Goal: Task Accomplishment & Management: Complete application form

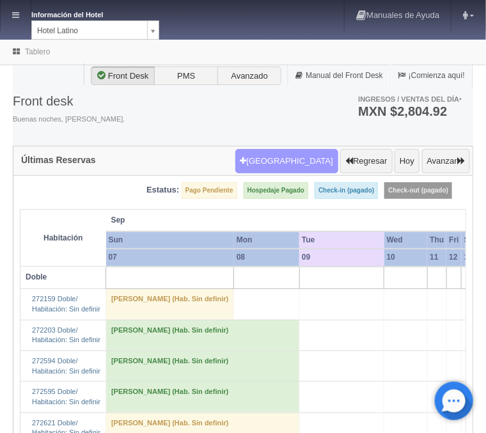
click at [297, 161] on button "[GEOGRAPHIC_DATA]" at bounding box center [286, 161] width 103 height 24
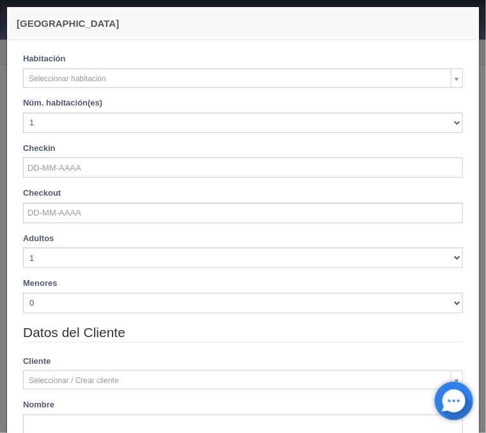
checkbox input "false"
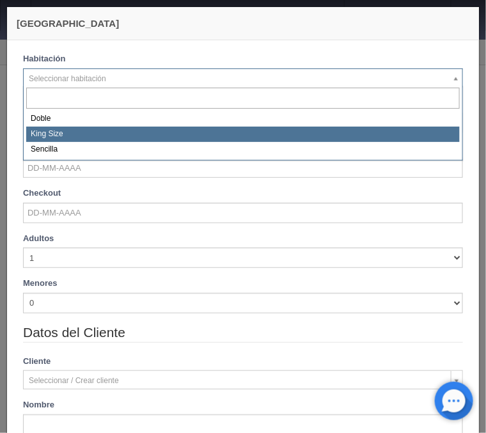
select select "2160"
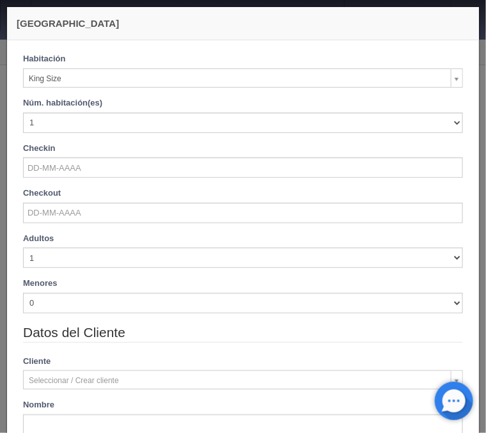
checkbox input "false"
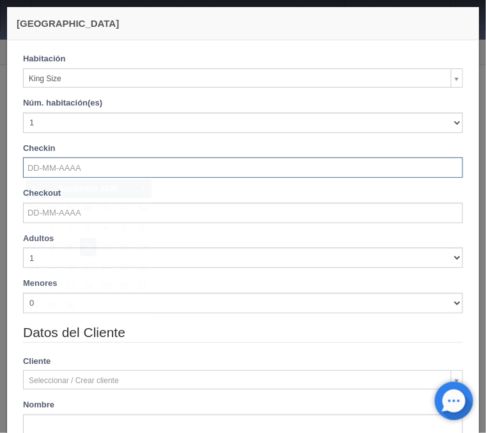
click at [62, 162] on input "text" at bounding box center [243, 167] width 440 height 20
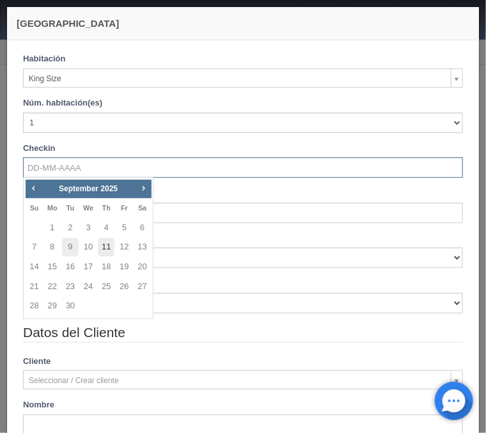
click at [106, 247] on link "11" at bounding box center [106, 247] width 17 height 19
type input "11-09-2025"
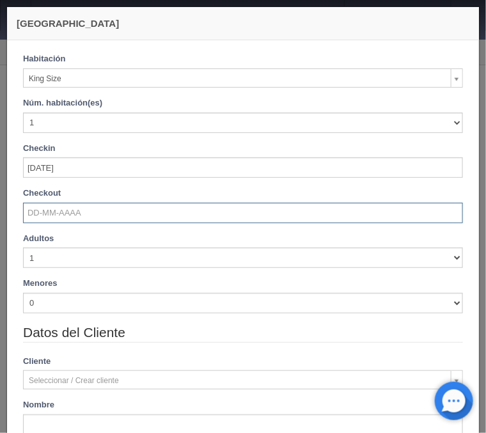
click at [69, 206] on input "text" at bounding box center [243, 213] width 440 height 20
checkbox input "false"
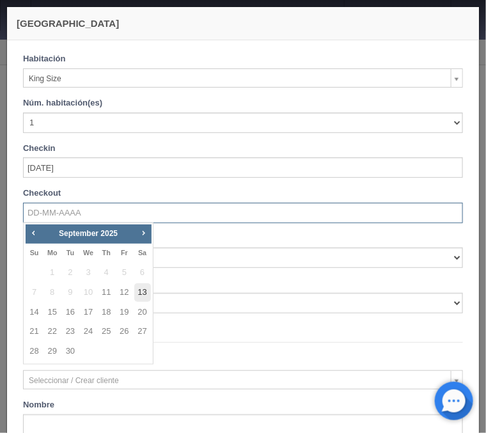
click at [138, 288] on link "13" at bounding box center [142, 292] width 17 height 19
type input "13-09-2025"
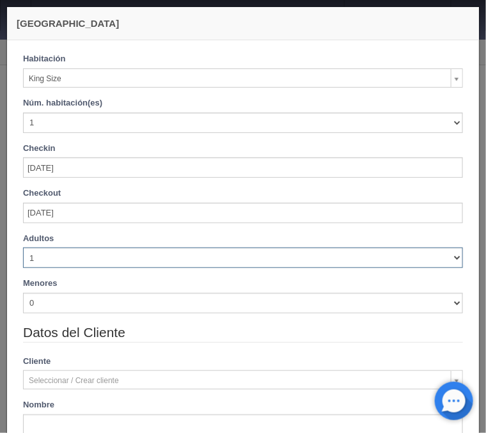
click at [23, 247] on select "1 2 3 4 5 6 7 8 9 10" at bounding box center [243, 257] width 440 height 20
checkbox input "false"
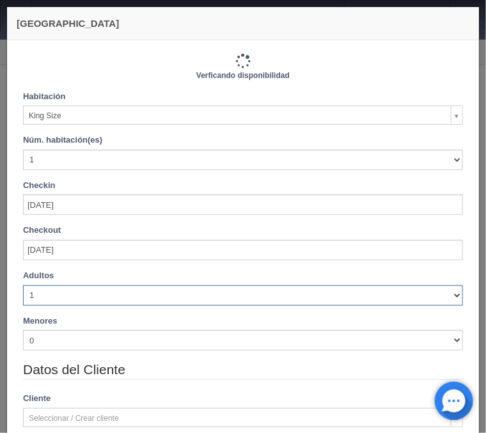
type input "1480.00"
checkbox input "false"
select select "2"
click option "2" at bounding box center [0, 0] width 0 height 0
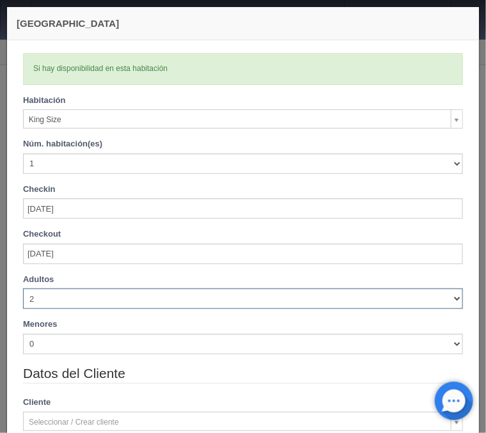
checkbox input "false"
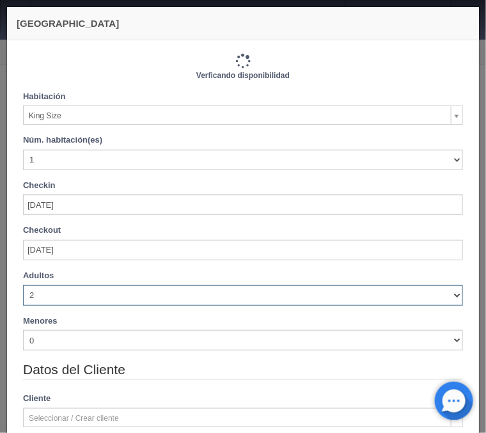
type input "1480.00"
checkbox input "false"
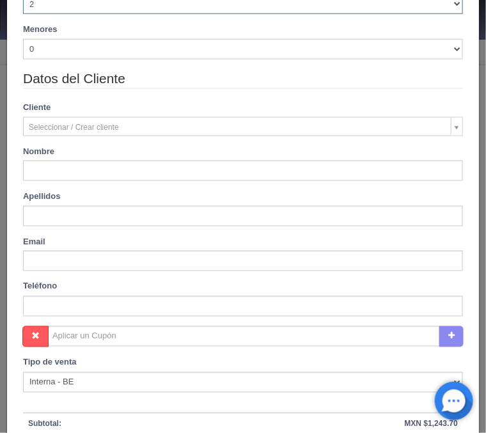
scroll to position [308, 0]
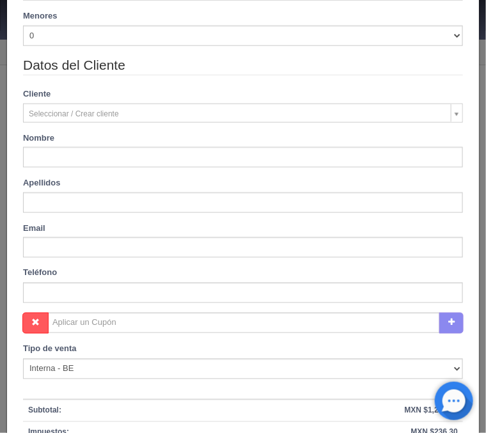
type input "Juan Carlos"
type input "Junior Rodríguez Duarte"
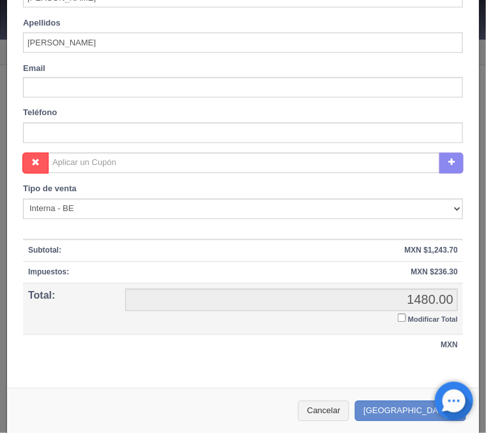
scroll to position [476, 0]
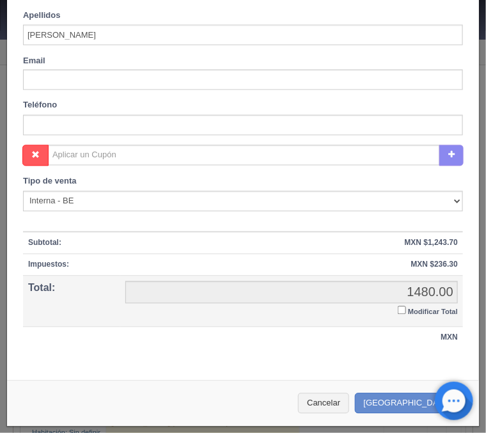
click at [400, 309] on input "Modificar Total" at bounding box center [402, 310] width 8 height 8
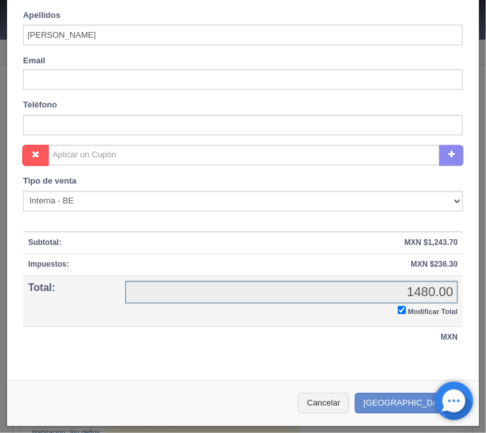
checkbox input "true"
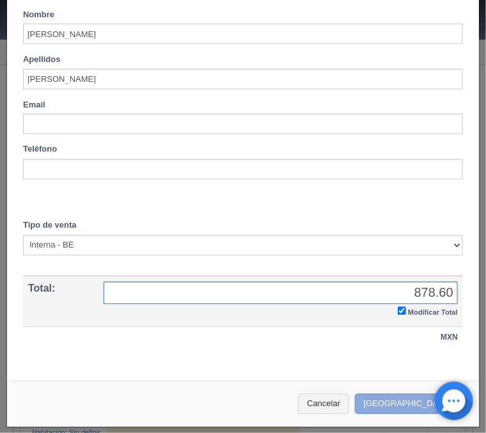
type input "878.60"
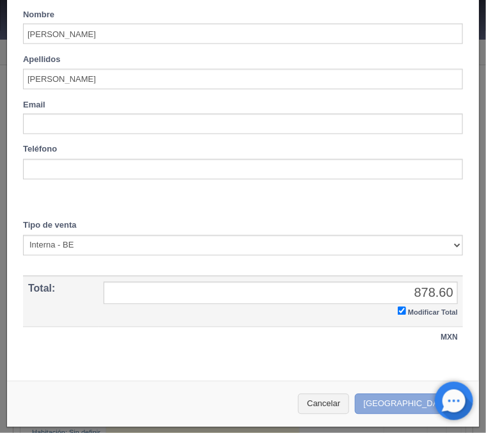
click at [417, 403] on button "[GEOGRAPHIC_DATA]" at bounding box center [410, 404] width 111 height 21
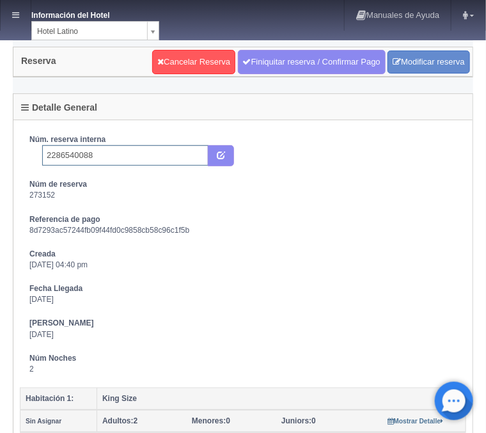
click at [121, 153] on input "2286540088" at bounding box center [125, 155] width 166 height 20
type input "2286540088 Expedia"
click at [226, 157] on button "submit" at bounding box center [221, 156] width 26 height 22
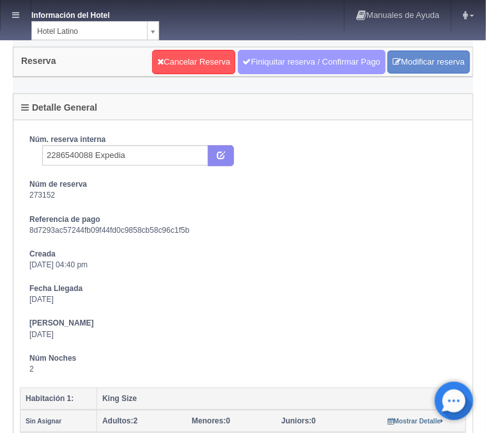
click at [273, 59] on link "Finiquitar reserva / Confirmar Pago" at bounding box center [312, 62] width 148 height 24
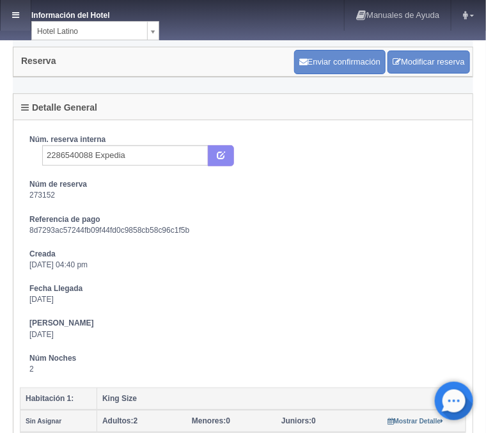
click at [22, 13] on link at bounding box center [16, 15] width 30 height 31
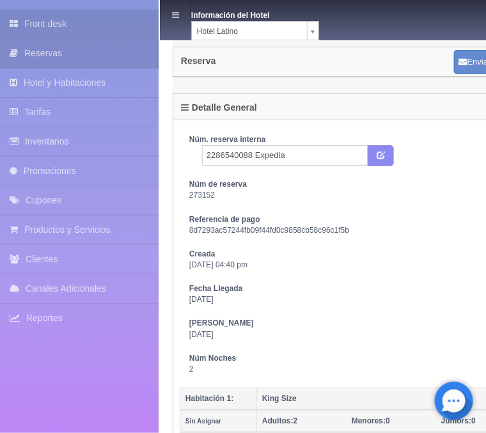
click at [60, 12] on link "Front desk" at bounding box center [79, 24] width 159 height 29
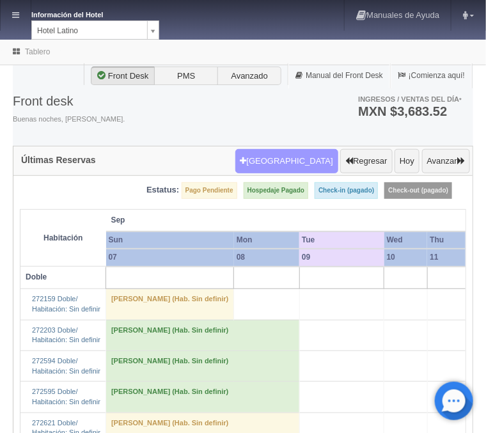
click at [302, 165] on button "[GEOGRAPHIC_DATA]" at bounding box center [286, 161] width 103 height 24
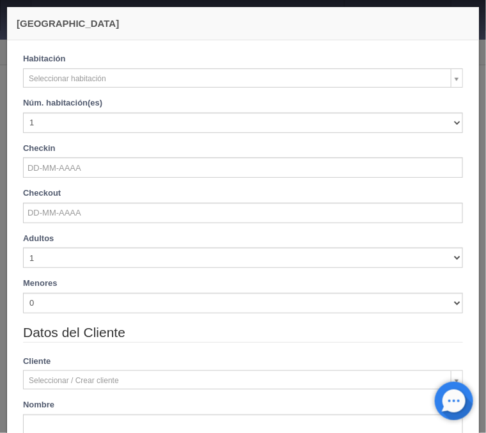
checkbox input "false"
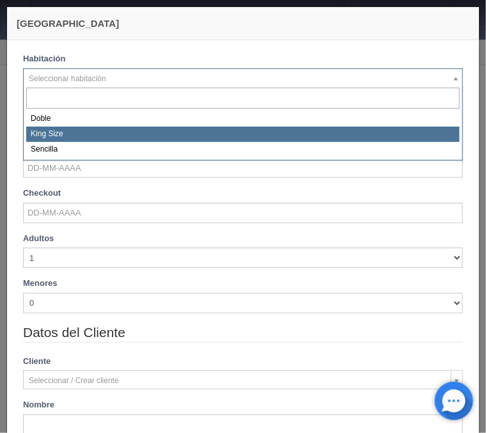
select select "2160"
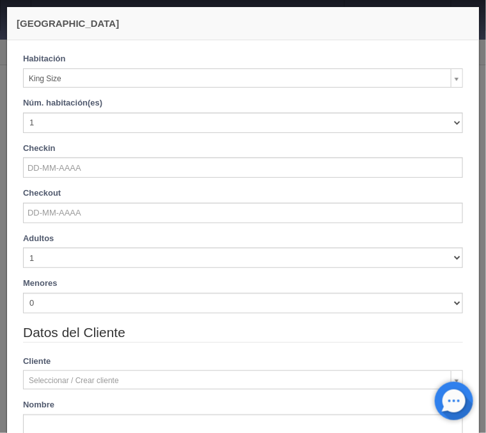
checkbox input "false"
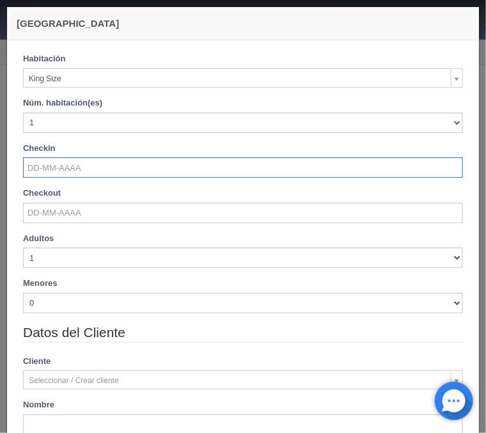
click at [54, 178] on input "text" at bounding box center [243, 167] width 440 height 20
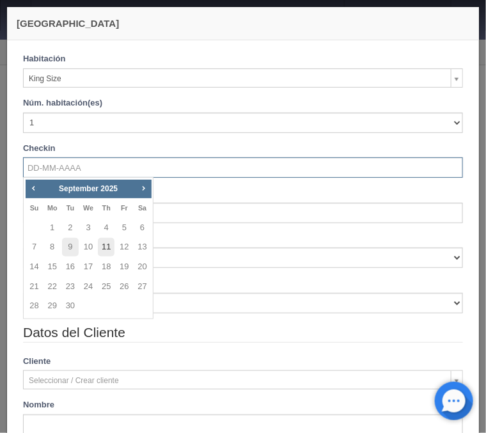
click at [102, 249] on link "11" at bounding box center [106, 247] width 17 height 19
type input "[DATE]"
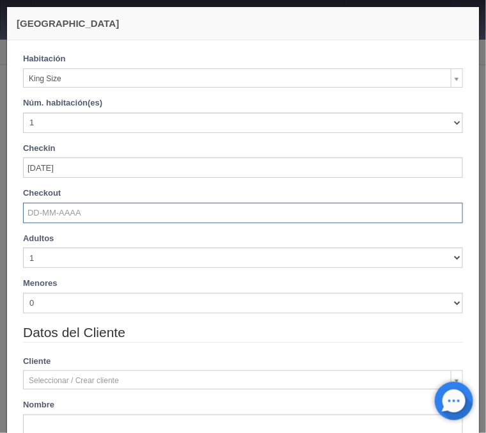
click at [57, 210] on input "text" at bounding box center [243, 213] width 440 height 20
checkbox input "false"
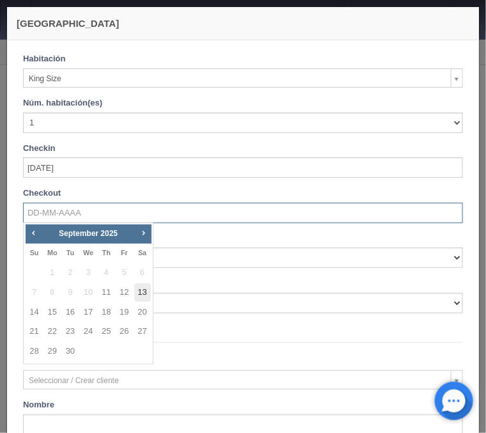
click at [141, 288] on link "13" at bounding box center [142, 292] width 17 height 19
type input "13-09-2025"
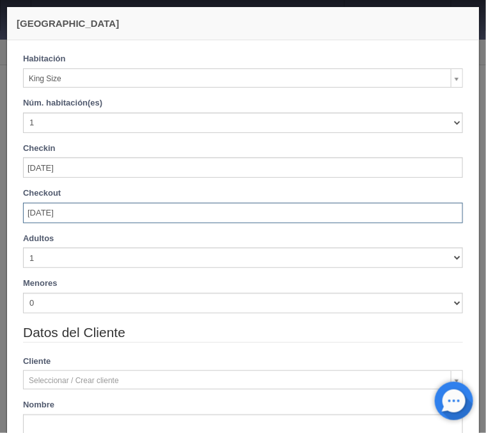
click at [50, 274] on div "Adultos 1 2 3 4 5 6 7 8 9 10 Menores 0 1 2 3 4 5 6 7 8 9 10 Edad menores 0 1 2 …" at bounding box center [242, 278] width 459 height 90
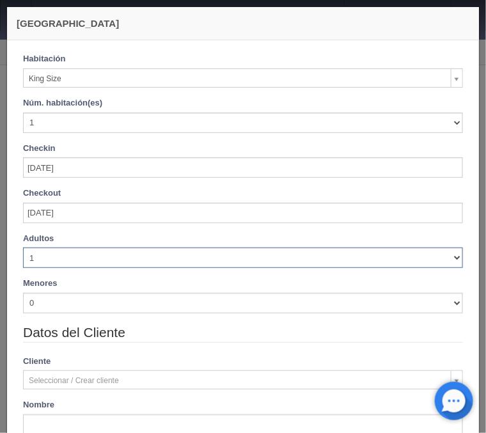
click at [23, 247] on select "1 2 3 4 5 6 7 8 9 10" at bounding box center [243, 257] width 440 height 20
checkbox input "false"
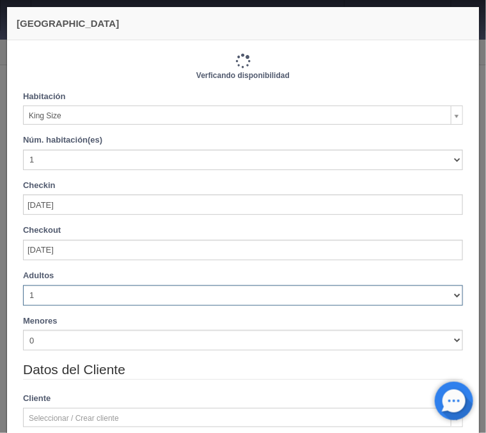
type input "1480.00"
checkbox input "false"
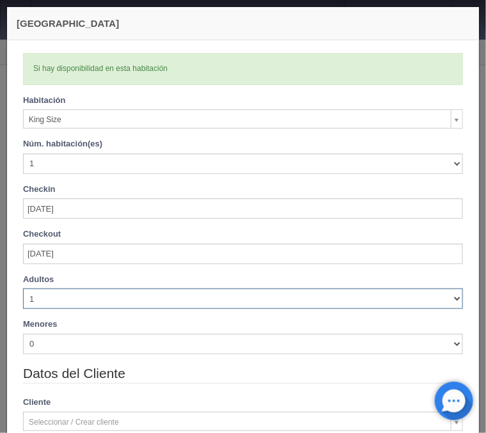
select select "2"
click option "2" at bounding box center [0, 0] width 0 height 0
checkbox input "false"
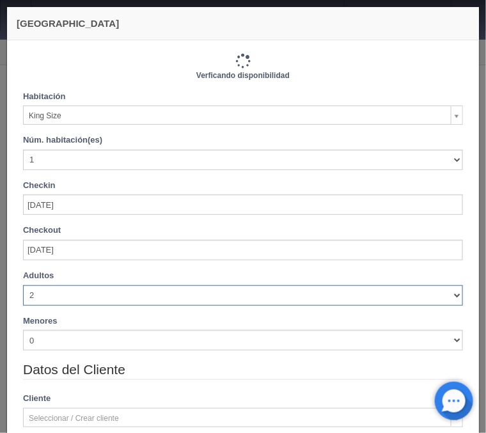
type input "1480.00"
checkbox input "false"
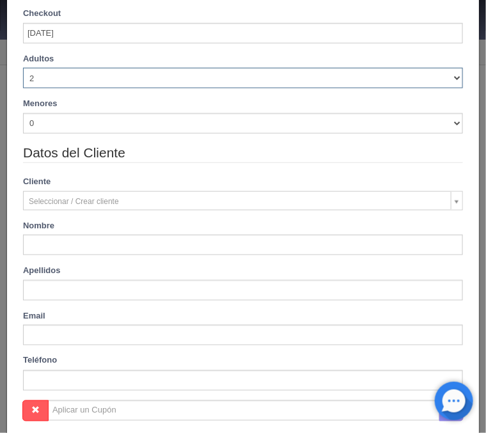
scroll to position [257, 0]
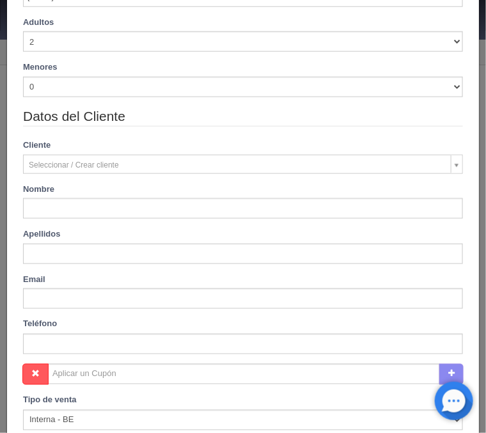
type input "Juan Carlos Junior"
type input "Rodríguez Duarte"
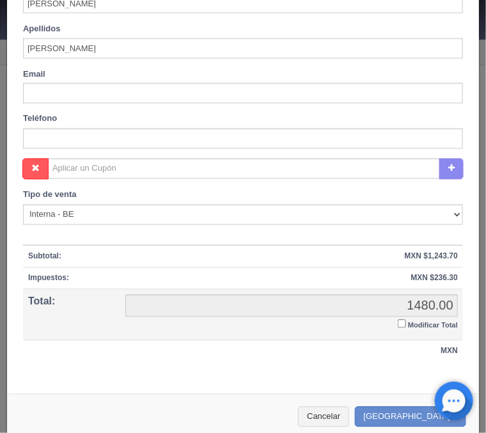
scroll to position [476, 0]
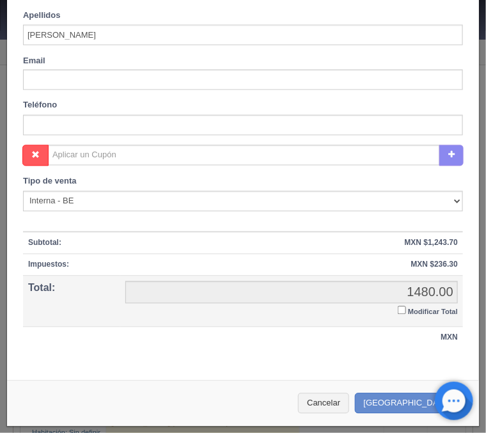
click at [400, 313] on input "Modificar Total" at bounding box center [402, 310] width 8 height 8
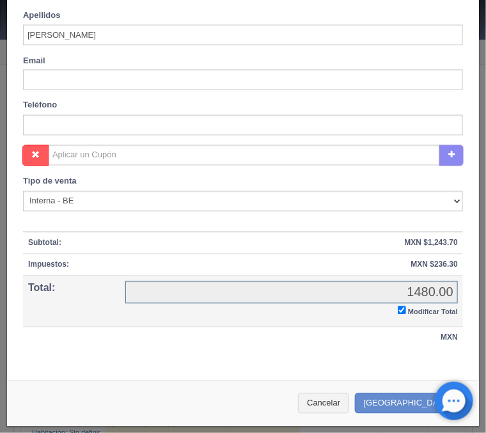
checkbox input "true"
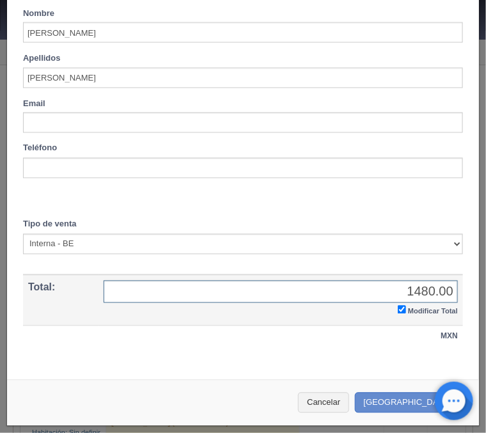
scroll to position [431, 0]
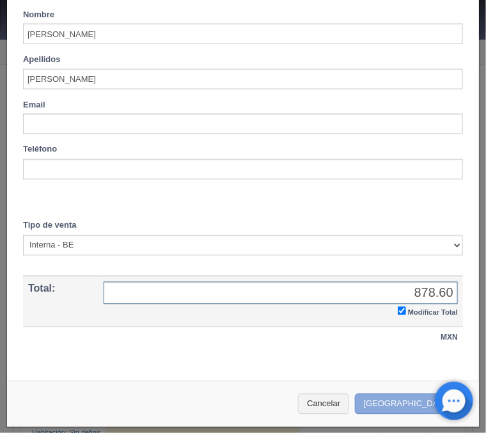
type input "878.60"
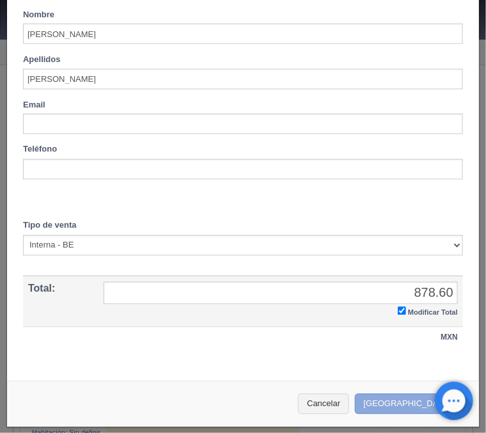
click at [424, 399] on button "[GEOGRAPHIC_DATA]" at bounding box center [410, 404] width 111 height 21
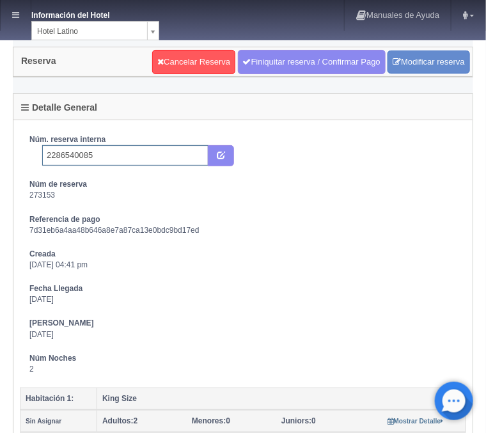
click at [151, 153] on input "2286540085" at bounding box center [125, 155] width 166 height 20
type input "2286540085 Expedia"
click at [231, 161] on button "submit" at bounding box center [221, 156] width 26 height 22
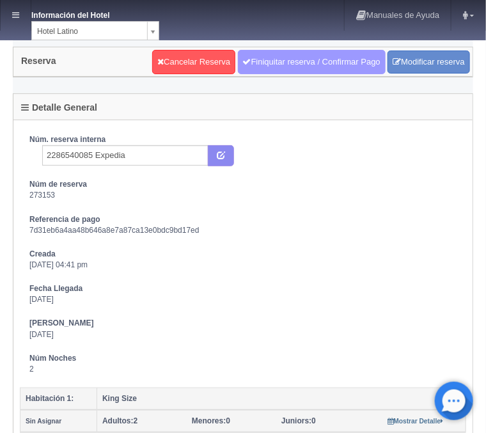
click at [270, 65] on link "Finiquitar reserva / Confirmar Pago" at bounding box center [312, 62] width 148 height 24
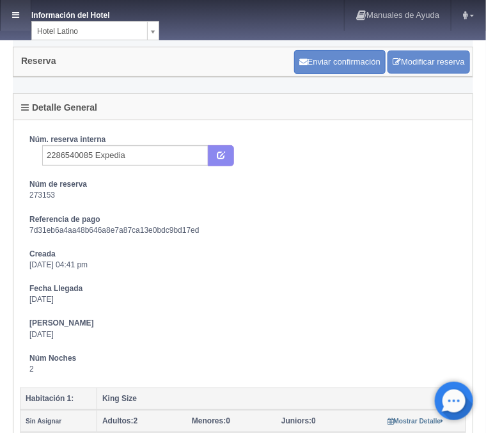
click at [18, 19] on icon at bounding box center [15, 15] width 7 height 8
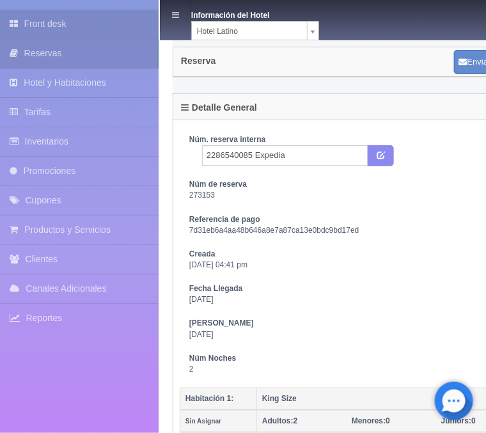
click at [74, 18] on link "Front desk" at bounding box center [79, 24] width 159 height 29
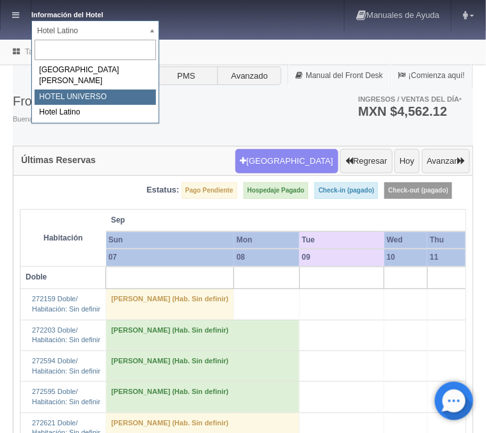
click at [102, 89] on ul "HOTEL SAN FRANCISCO PLAZA HOTEL UNIVERSO Hotel Latino" at bounding box center [94, 92] width 124 height 58
select select "357"
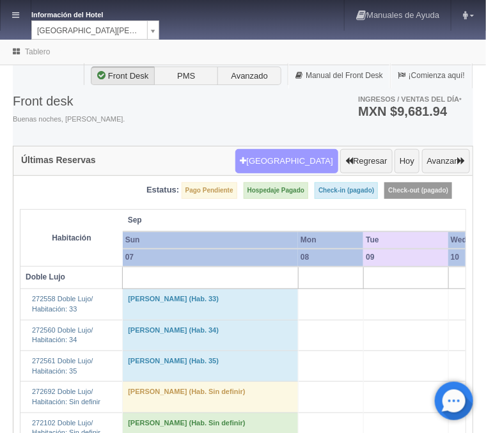
click at [310, 162] on button "[GEOGRAPHIC_DATA]" at bounding box center [286, 161] width 103 height 24
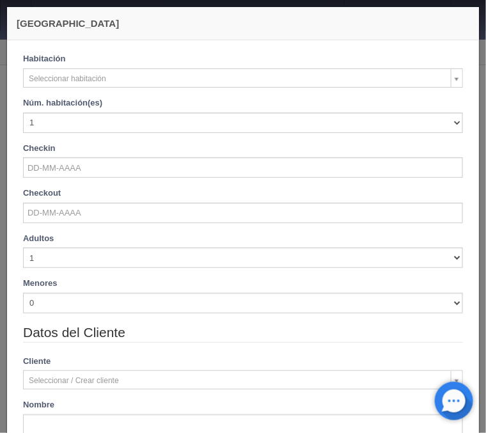
checkbox input "false"
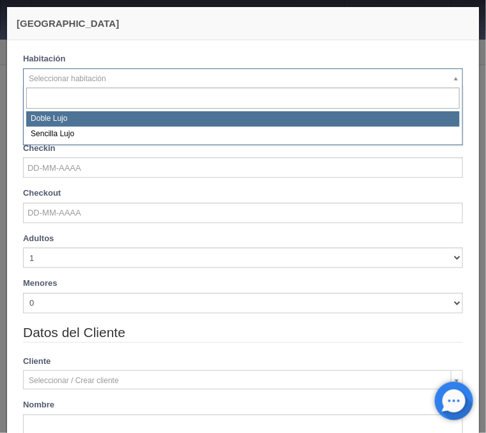
select select "577"
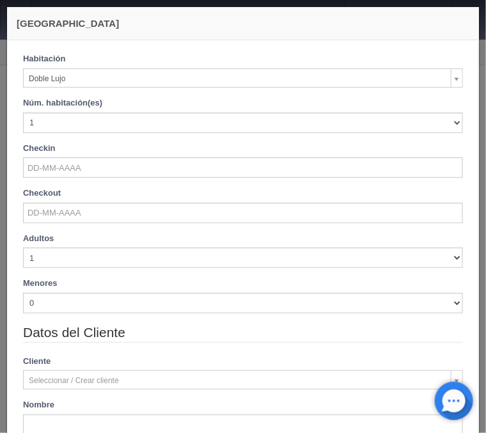
checkbox input "false"
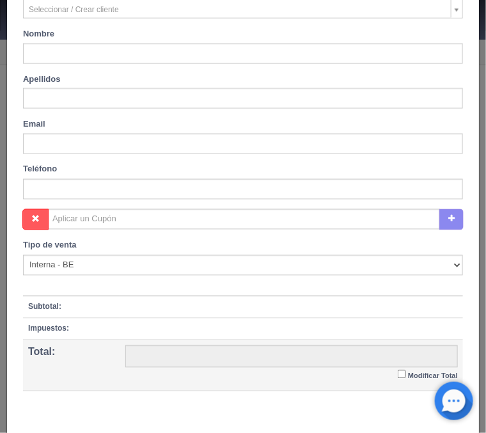
scroll to position [435, 0]
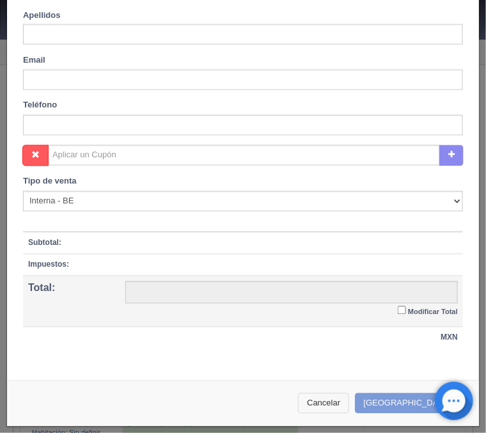
click at [349, 402] on button "Cancelar" at bounding box center [323, 403] width 51 height 21
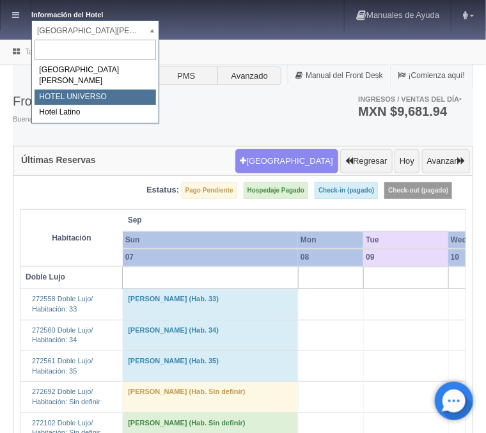
select select "358"
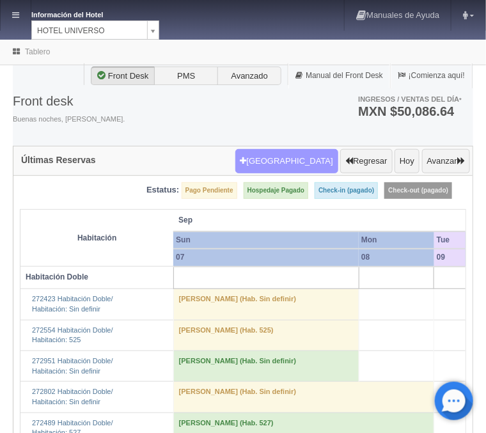
click at [299, 160] on button "[GEOGRAPHIC_DATA]" at bounding box center [286, 161] width 103 height 24
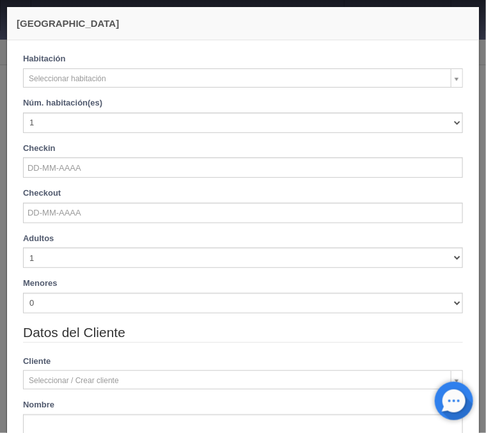
scroll to position [435, 0]
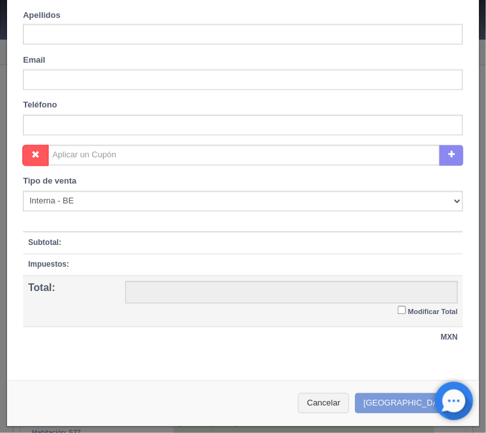
checkbox input "false"
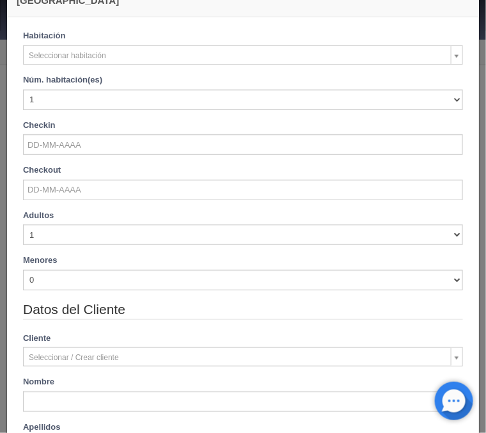
scroll to position [0, 0]
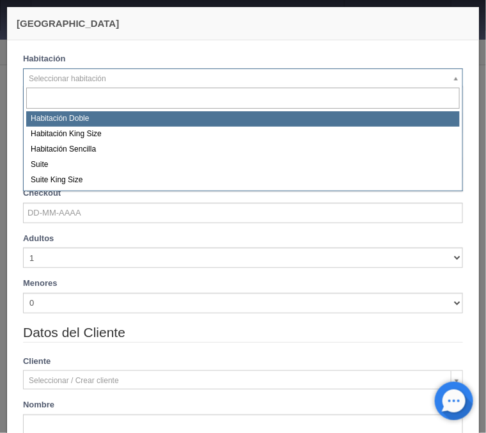
select select "583"
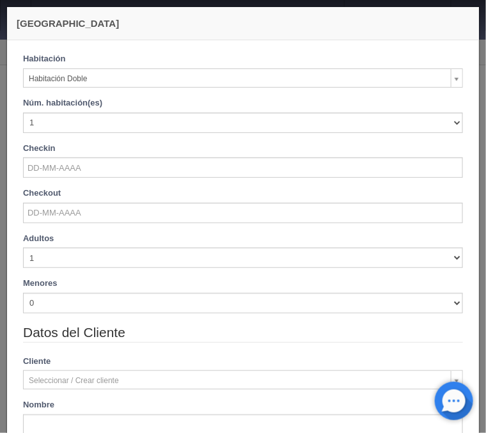
checkbox input "false"
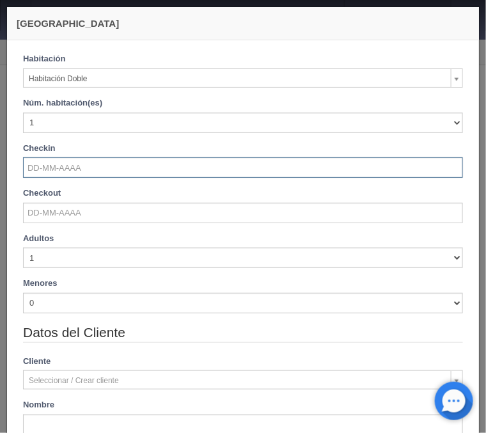
click at [48, 167] on input "text" at bounding box center [243, 167] width 440 height 20
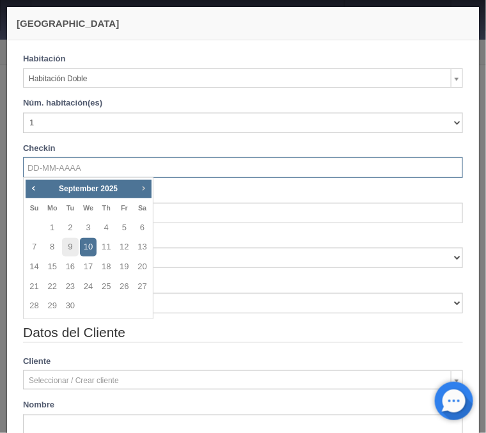
click at [143, 183] on span "Next" at bounding box center [143, 188] width 10 height 10
click at [47, 307] on link "26" at bounding box center [52, 306] width 17 height 19
type input "26-01-2026"
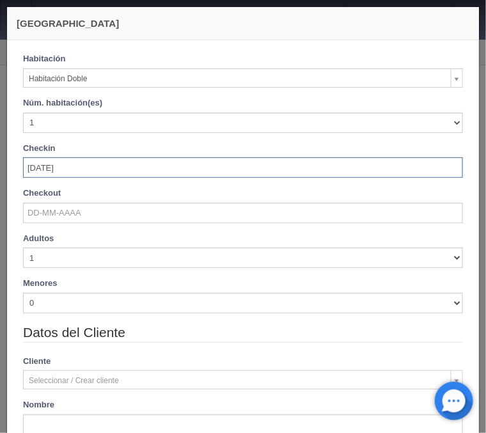
click at [67, 171] on input "26-01-2026" at bounding box center [243, 167] width 440 height 20
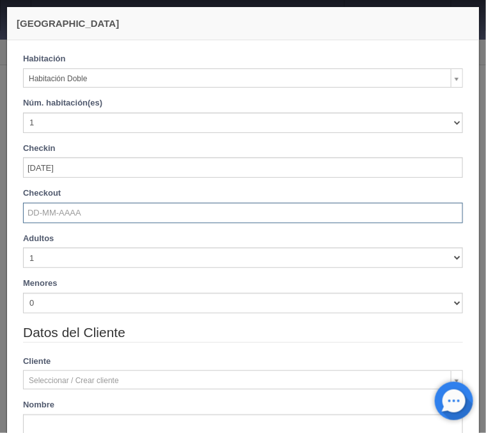
click at [72, 221] on input "text" at bounding box center [243, 213] width 440 height 20
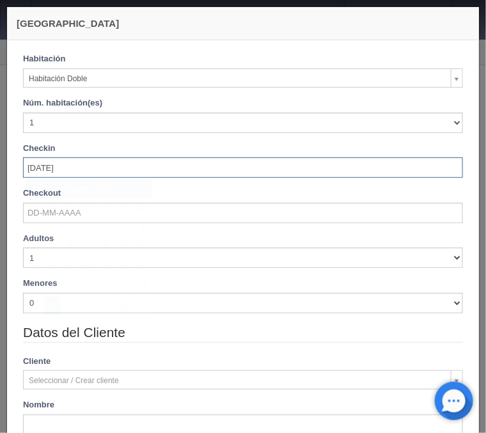
click at [75, 169] on input "26-01-2026" at bounding box center [243, 167] width 440 height 20
checkbox input "false"
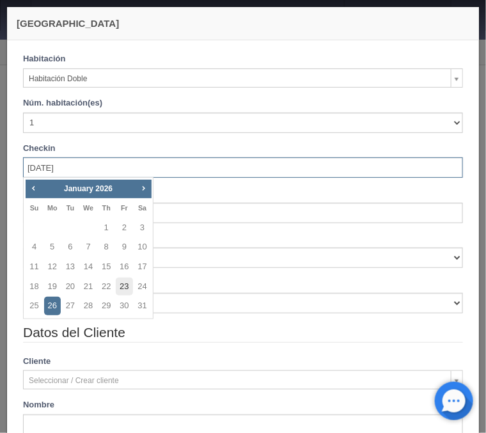
click at [120, 289] on link "23" at bounding box center [124, 286] width 17 height 19
type input "23-01-2026"
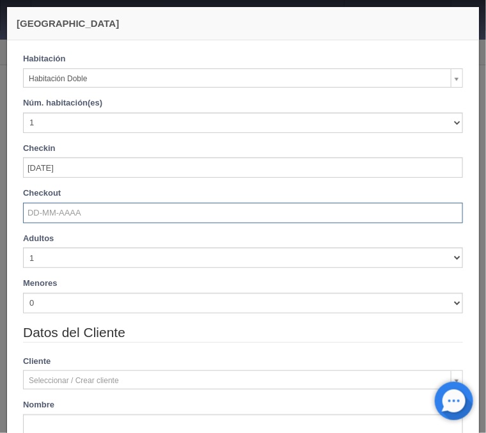
click at [81, 213] on input "text" at bounding box center [243, 213] width 440 height 20
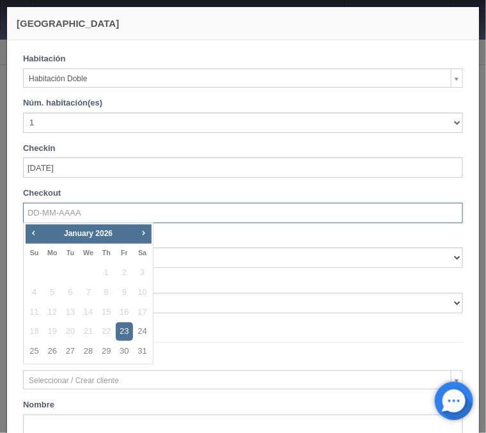
checkbox input "false"
click at [52, 348] on link "26" at bounding box center [52, 351] width 17 height 19
type input "26-01-2026"
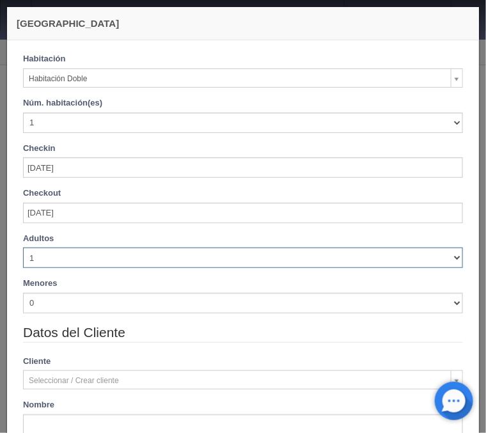
click at [23, 247] on select "1 2 3 4 5 6 7 8 9 10" at bounding box center [243, 257] width 440 height 20
checkbox input "false"
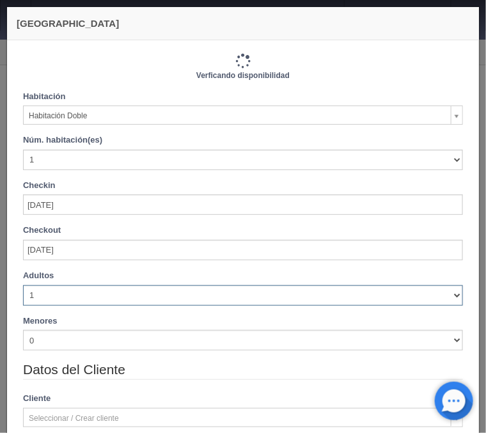
select select "2"
click option "2" at bounding box center [0, 0] width 0 height 0
type input "3090.00"
checkbox input "false"
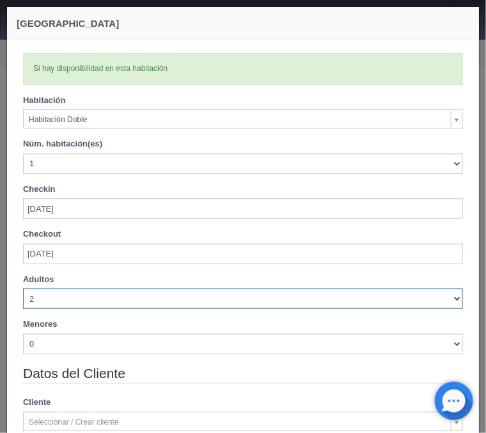
checkbox input "false"
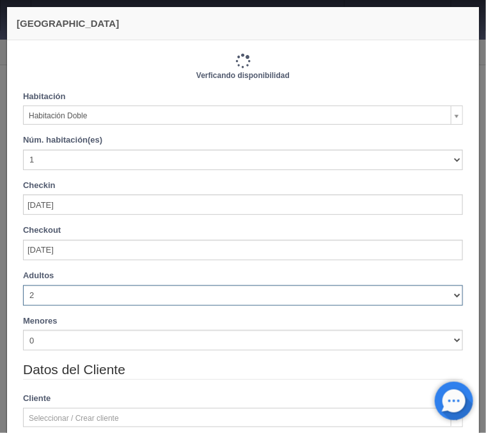
type input "3090.00"
checkbox input "false"
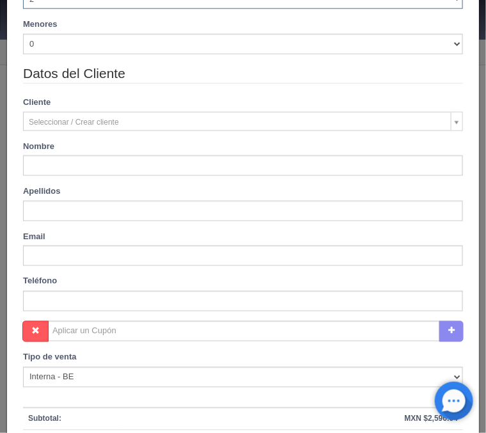
scroll to position [359, 0]
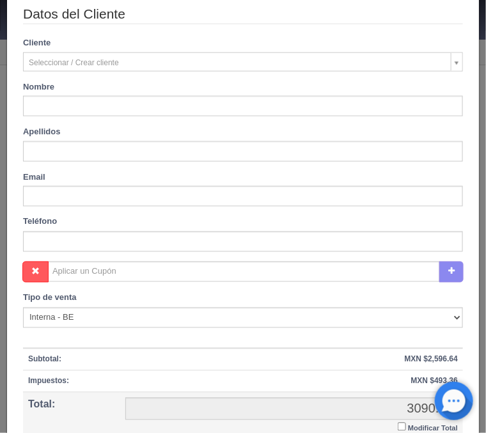
type input "Silvia"
type input "Carrillo"
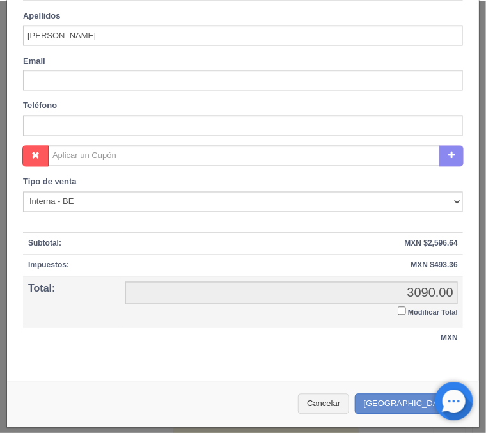
scroll to position [205, 0]
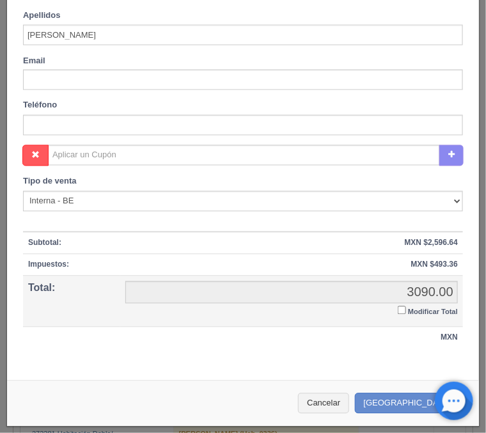
click at [405, 311] on input "Modificar Total" at bounding box center [402, 310] width 8 height 8
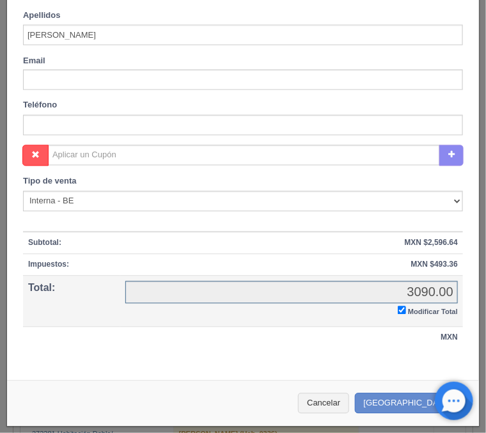
checkbox input "true"
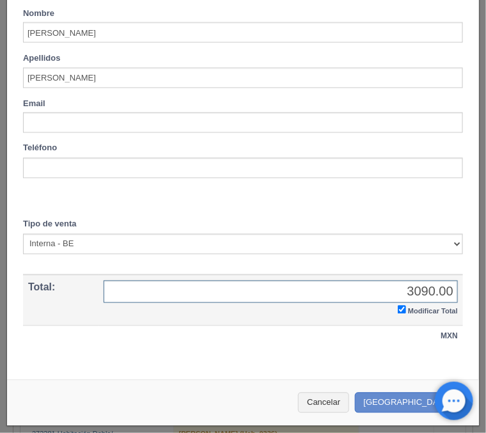
scroll to position [431, 0]
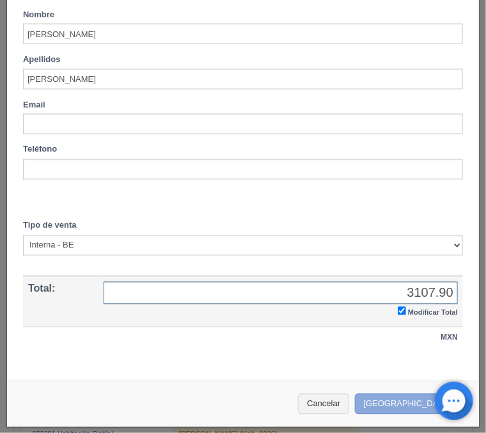
type input "3107.90"
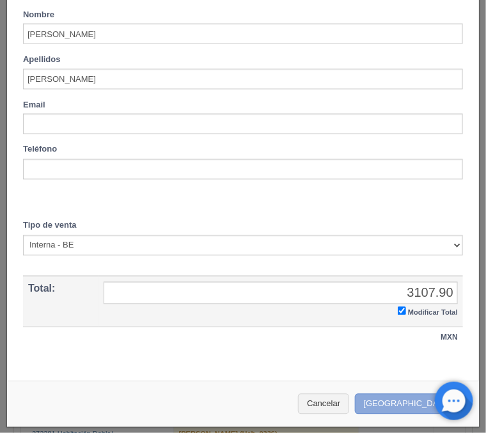
click at [396, 408] on button "Crear Reserva" at bounding box center [410, 404] width 111 height 21
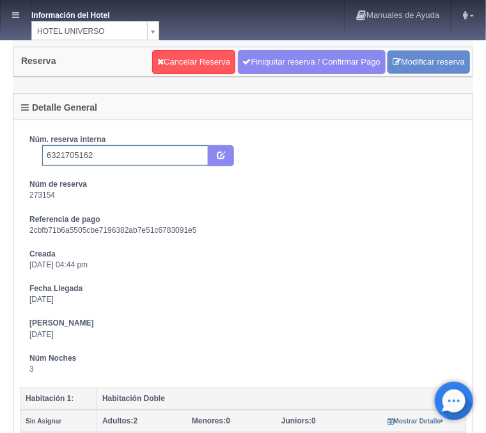
click at [105, 153] on input "6321705162" at bounding box center [125, 155] width 166 height 20
type input "6321705162 Booking"
click at [224, 153] on icon "submit" at bounding box center [221, 154] width 8 height 8
click at [15, 10] on link at bounding box center [16, 15] width 30 height 31
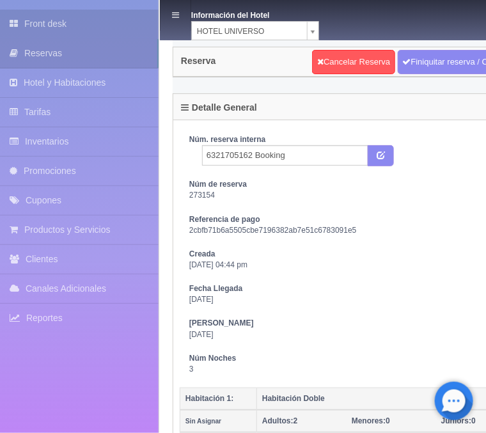
click at [39, 24] on link "Front desk" at bounding box center [79, 24] width 159 height 29
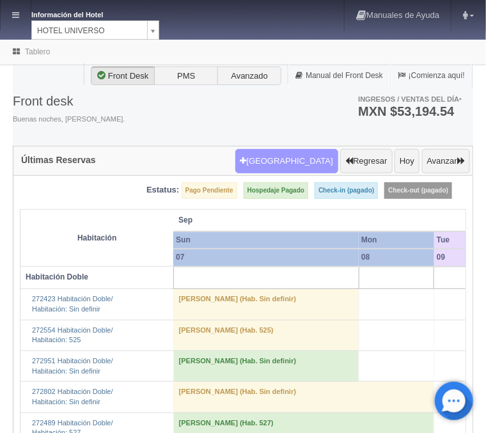
click at [293, 161] on button "[GEOGRAPHIC_DATA]" at bounding box center [286, 161] width 103 height 24
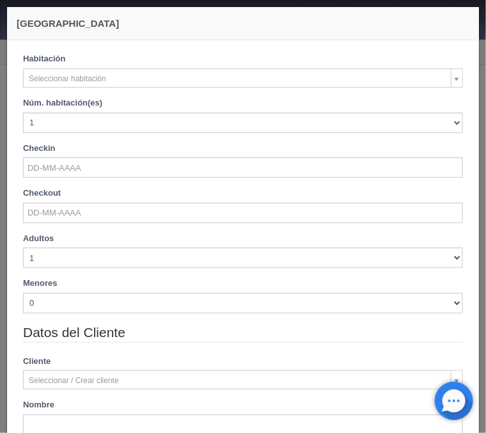
checkbox input "false"
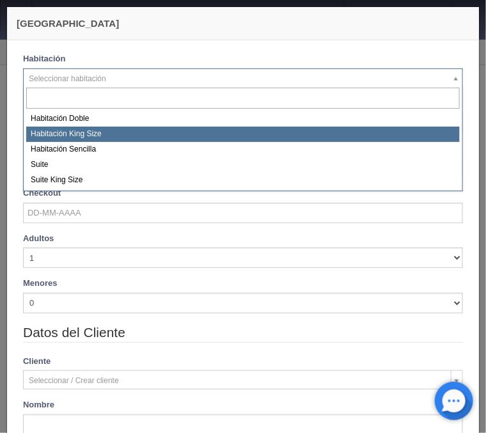
select select "582"
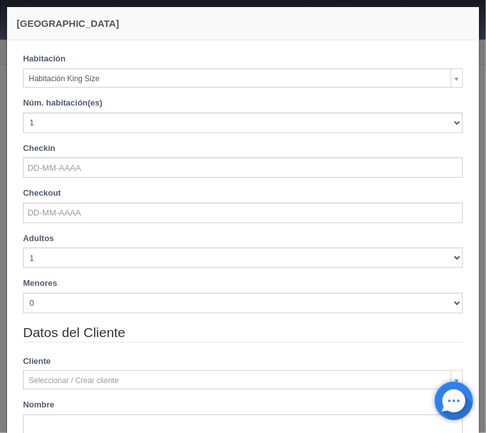
checkbox input "false"
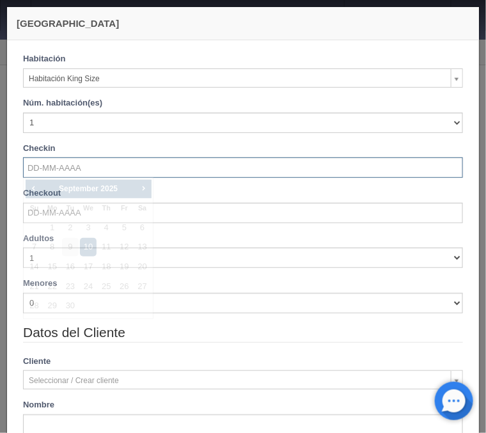
click at [93, 167] on input "text" at bounding box center [243, 167] width 440 height 20
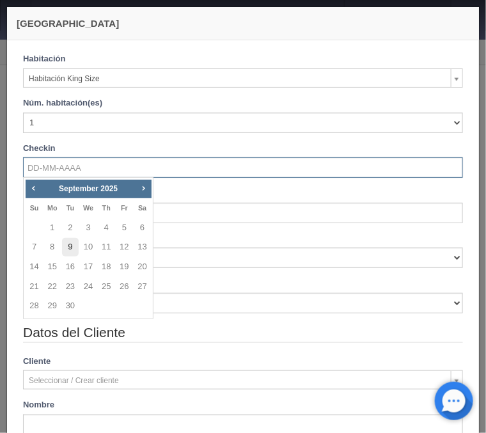
click at [71, 247] on link "9" at bounding box center [70, 247] width 17 height 19
type input "09-09-2025"
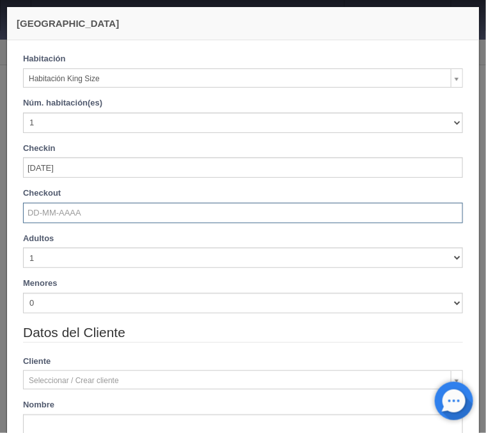
click at [59, 219] on input "text" at bounding box center [243, 213] width 440 height 20
checkbox input "false"
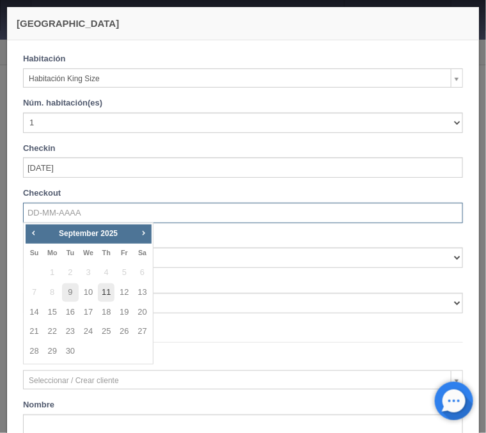
click at [105, 289] on link "11" at bounding box center [106, 292] width 17 height 19
type input "11-09-2025"
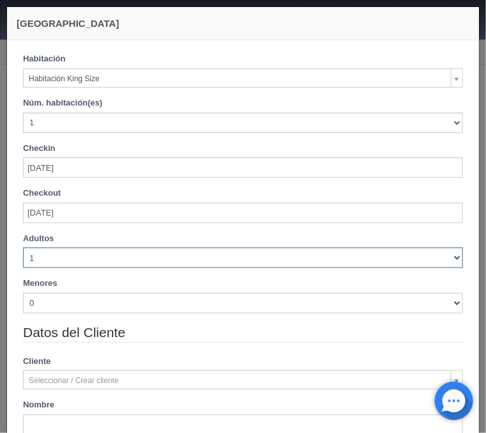
click at [23, 247] on select "1 2 3 4 5 6 7 8 9 10" at bounding box center [243, 257] width 440 height 20
checkbox input "false"
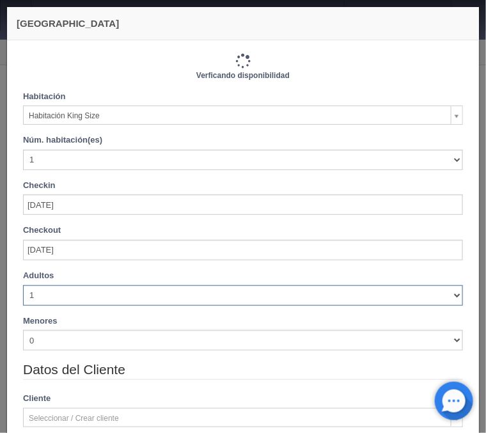
select select "2"
click option "2" at bounding box center [0, 0] width 0 height 0
type input "2000.00"
checkbox input "false"
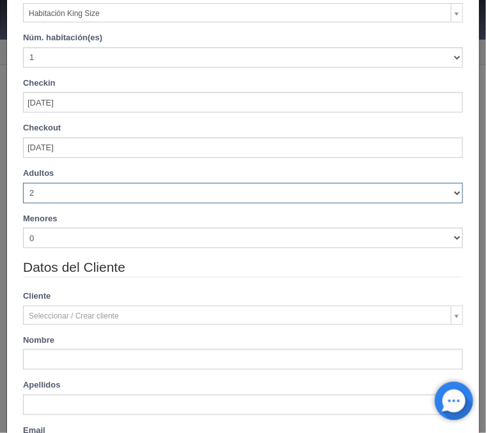
type input "2000.00"
checkbox input "false"
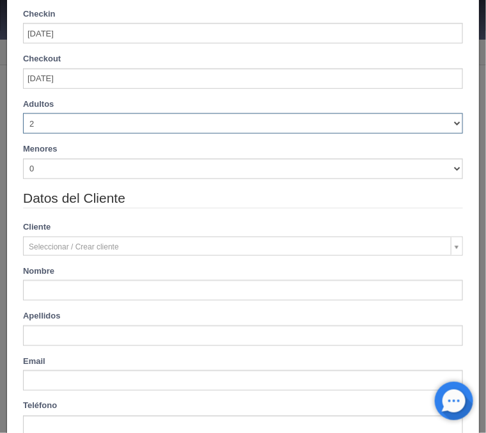
scroll to position [205, 0]
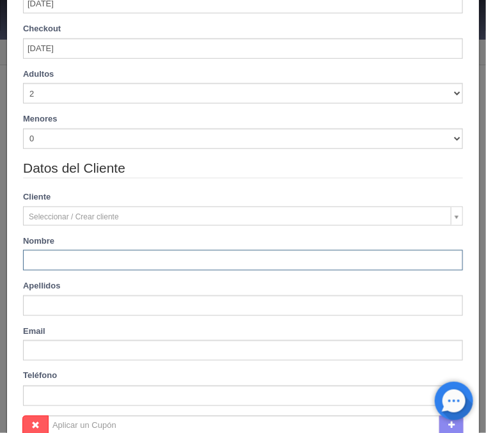
click at [67, 268] on input "text" at bounding box center [243, 260] width 440 height 20
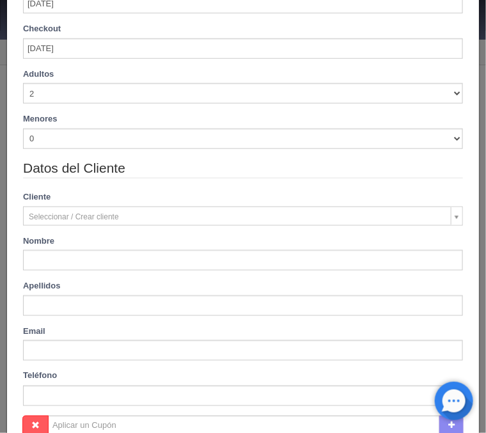
type input "Gabina"
type input "Nieblas Mariscal"
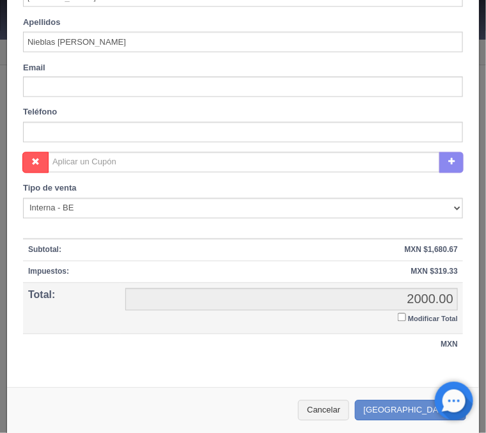
scroll to position [476, 0]
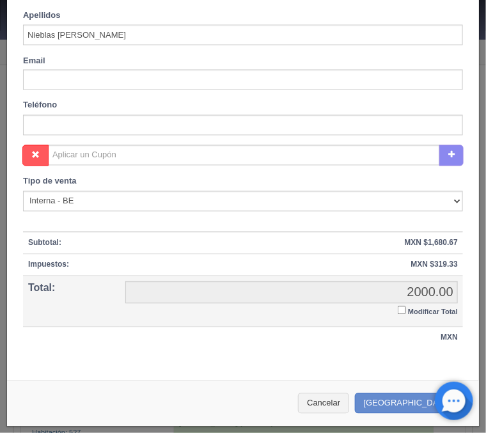
click at [404, 307] on input "Modificar Total" at bounding box center [402, 310] width 8 height 8
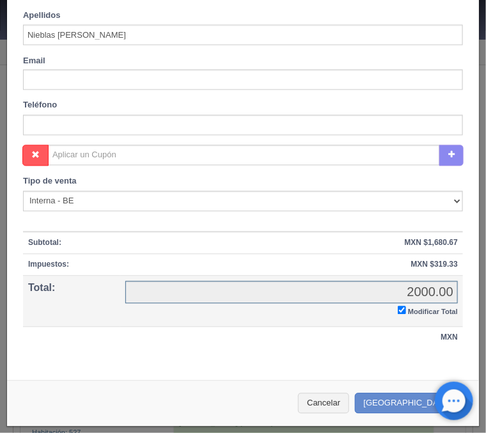
checkbox input "true"
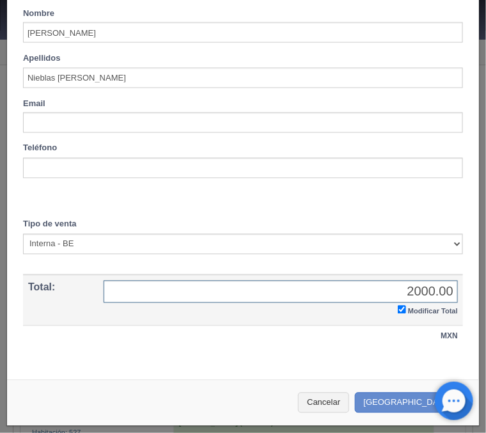
scroll to position [431, 0]
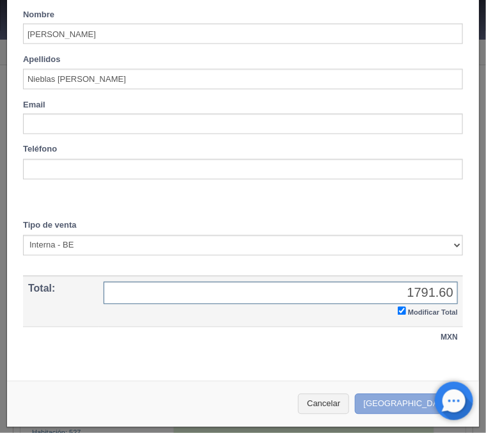
type input "1791.60"
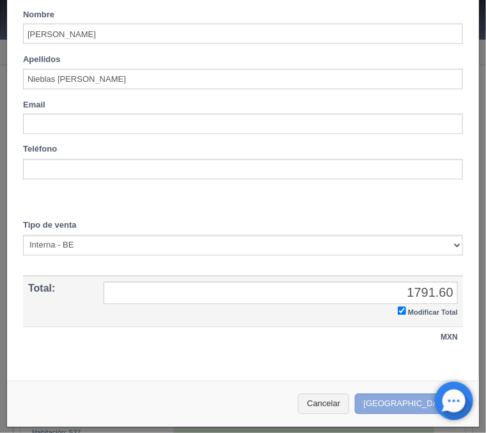
click at [398, 398] on button "[GEOGRAPHIC_DATA]" at bounding box center [410, 404] width 111 height 21
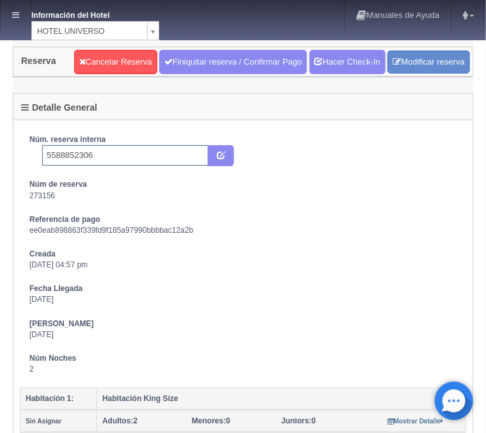
click at [98, 154] on input "5588852306" at bounding box center [125, 155] width 166 height 20
type input "5588852306 Booking"
click at [221, 155] on icon "submit" at bounding box center [221, 154] width 8 height 8
click at [22, 13] on link at bounding box center [16, 15] width 30 height 31
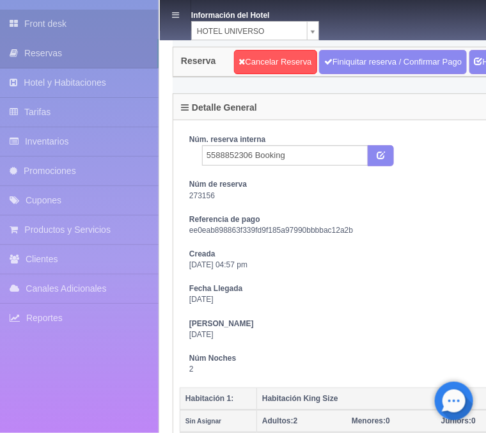
click at [59, 22] on link "Front desk" at bounding box center [79, 24] width 159 height 29
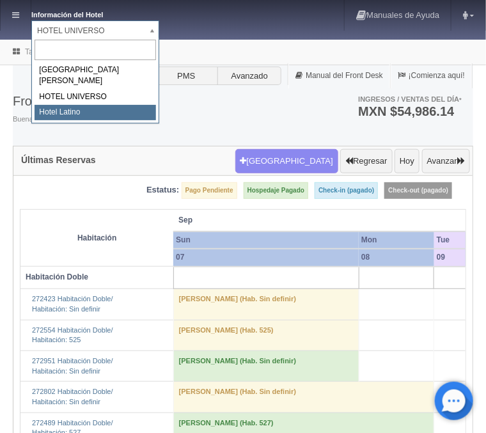
select select "625"
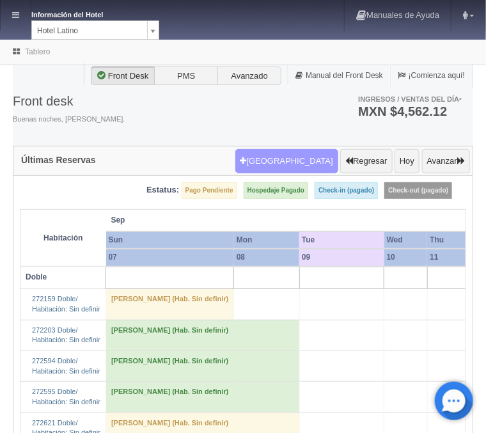
click at [306, 163] on button "[GEOGRAPHIC_DATA]" at bounding box center [286, 161] width 103 height 24
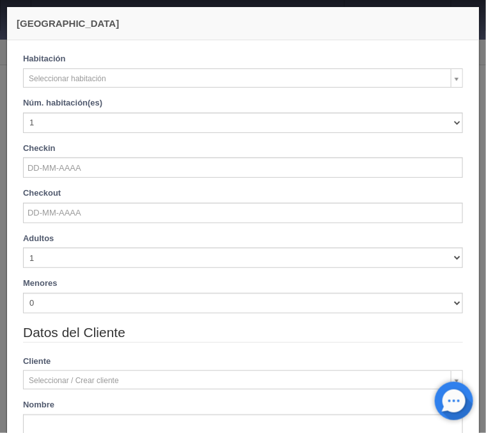
checkbox input "false"
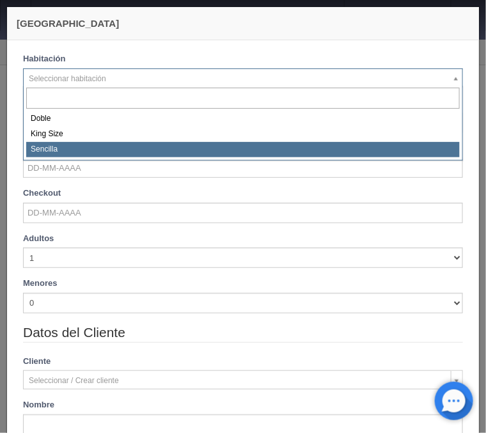
select select "2158"
checkbox input "false"
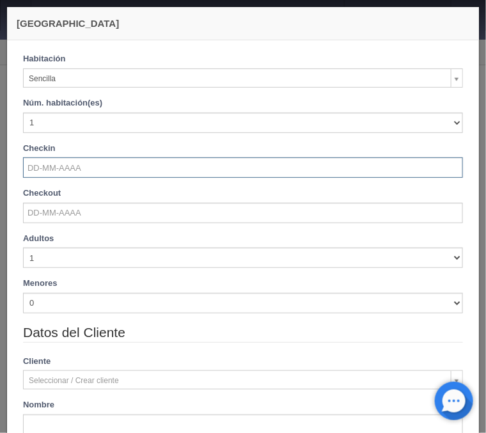
click at [55, 166] on input "text" at bounding box center [243, 167] width 440 height 20
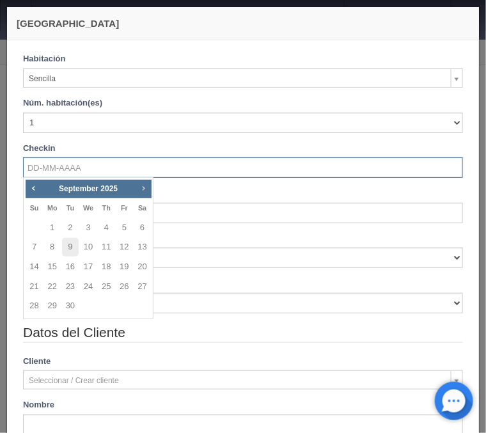
click at [146, 182] on link "Next" at bounding box center [143, 188] width 14 height 14
click at [144, 183] on span "Next" at bounding box center [143, 188] width 10 height 10
click at [88, 288] on link "19" at bounding box center [88, 286] width 17 height 19
type input "[DATE]"
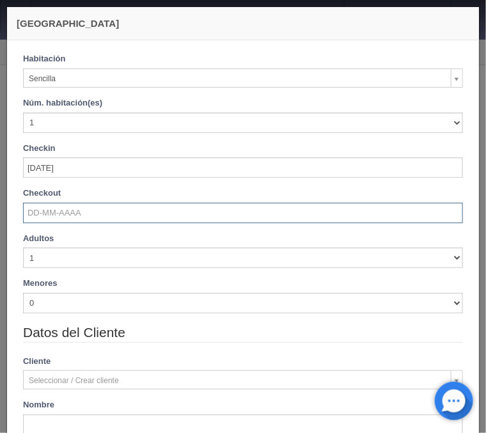
click at [68, 213] on input "text" at bounding box center [243, 213] width 440 height 20
checkbox input "false"
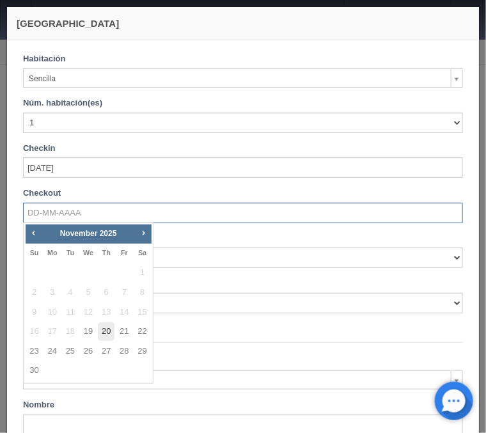
click at [105, 330] on link "20" at bounding box center [106, 331] width 17 height 19
type input "[DATE]"
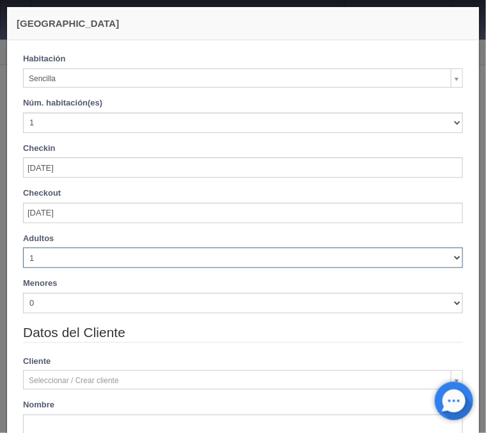
click at [23, 247] on select "1 2 3 4 5 6 7 8 9 10" at bounding box center [243, 257] width 440 height 20
checkbox input "false"
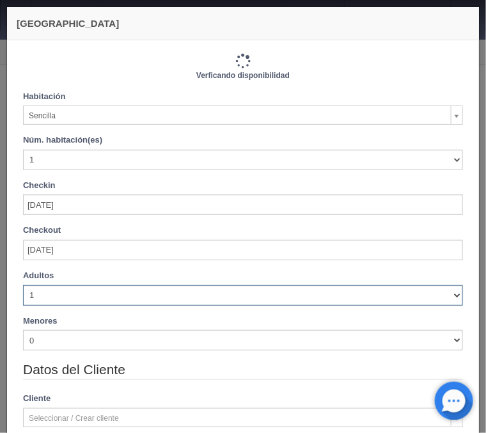
select select "2"
click option "2" at bounding box center [0, 0] width 0 height 0
type input "720.00"
checkbox input "false"
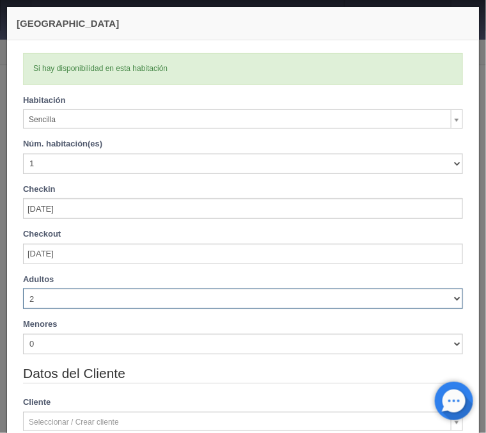
checkbox input "false"
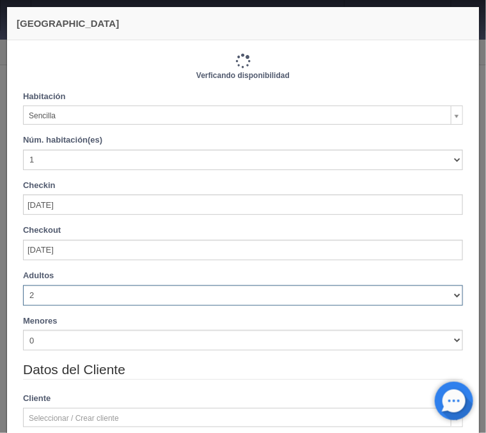
type input "720.00"
checkbox input "false"
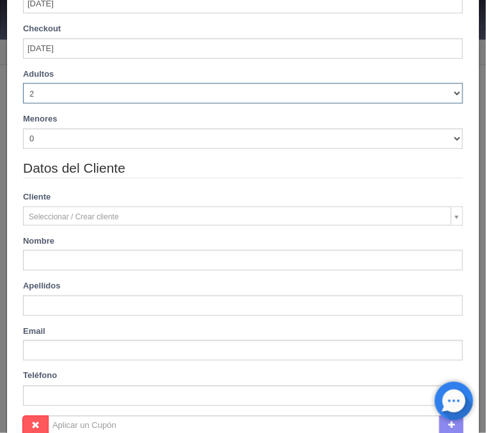
scroll to position [308, 0]
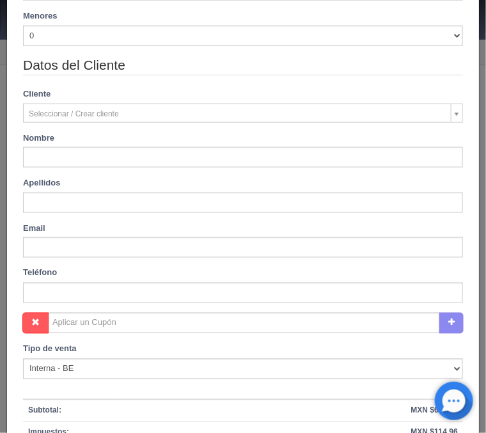
type input "[PERSON_NAME]"
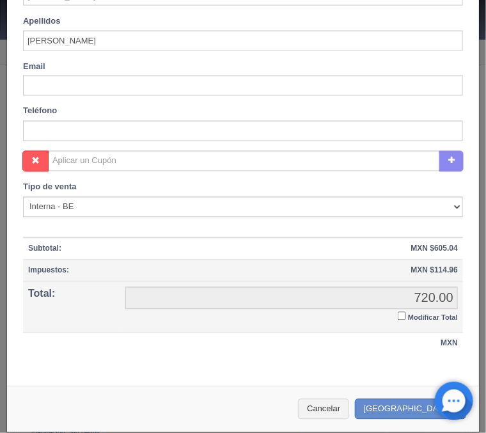
scroll to position [476, 0]
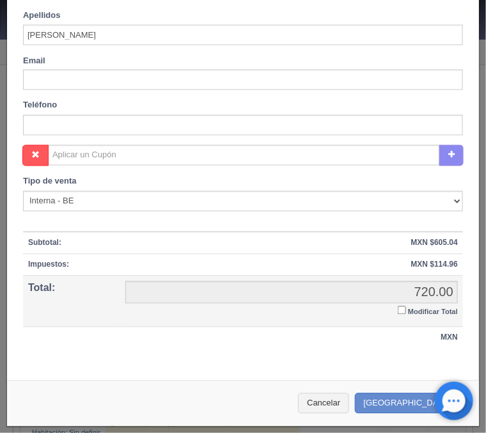
click at [399, 311] on input "Modificar Total" at bounding box center [402, 310] width 8 height 8
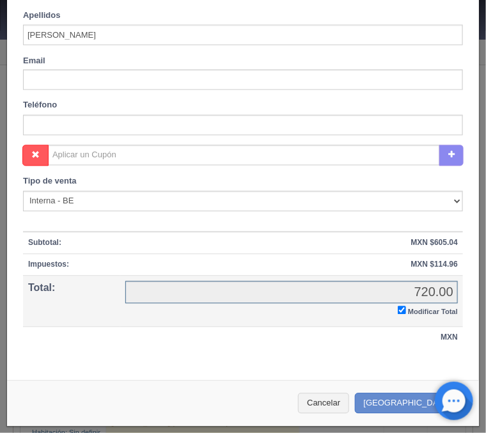
checkbox input "true"
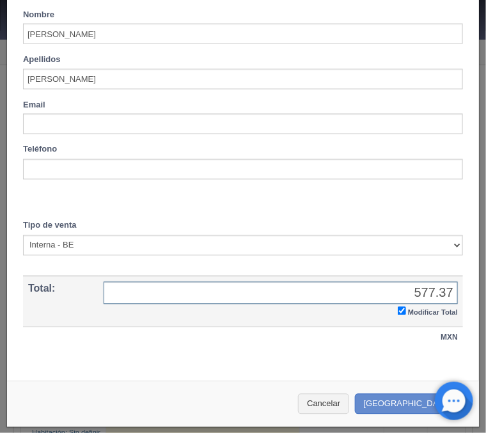
click at [383, 399] on div "Cancelar Crear Reserva" at bounding box center [243, 404] width 472 height 47
type input "577.37"
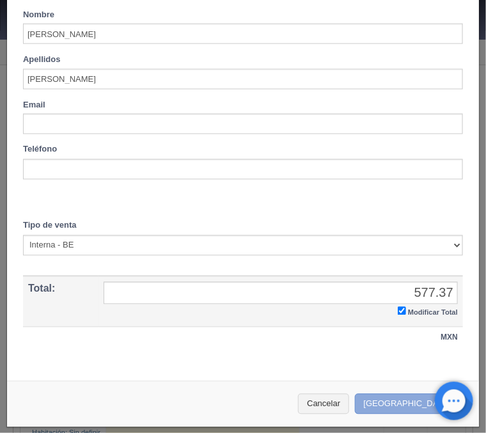
click at [399, 403] on button "[GEOGRAPHIC_DATA]" at bounding box center [410, 404] width 111 height 21
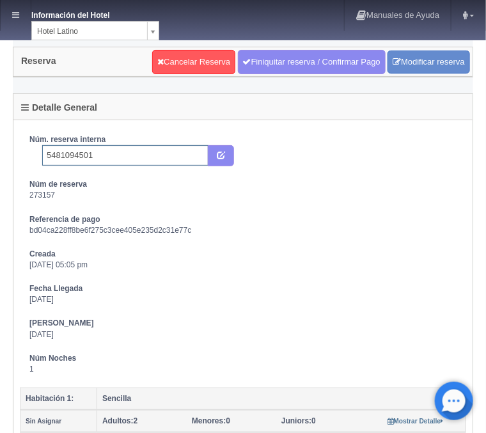
click at [125, 158] on input "5481094501" at bounding box center [125, 155] width 166 height 20
type input "5481094501 Booking"
click at [225, 157] on icon "submit" at bounding box center [221, 154] width 8 height 8
click at [19, 12] on icon at bounding box center [15, 15] width 7 height 8
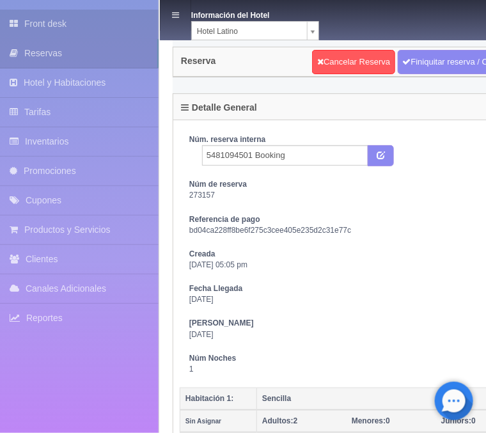
click at [52, 16] on link "Front desk" at bounding box center [79, 24] width 159 height 29
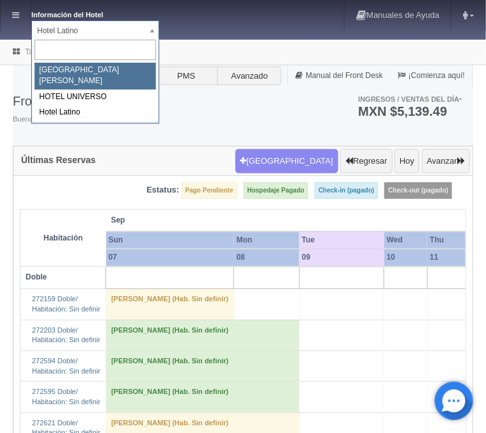
select select "357"
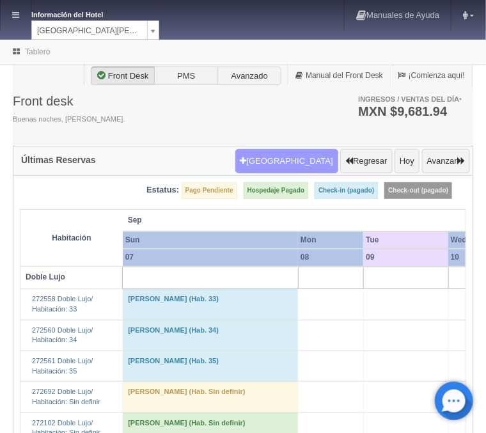
click at [302, 159] on button "Nueva Reserva" at bounding box center [286, 161] width 103 height 24
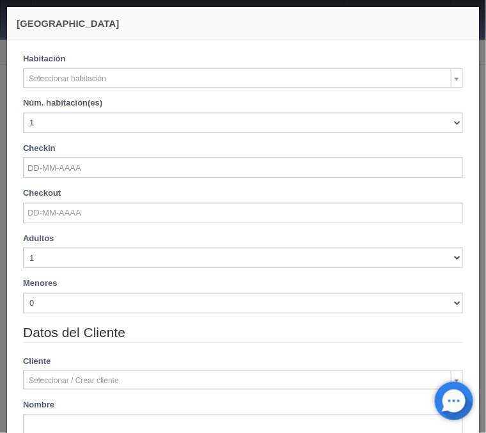
checkbox input "false"
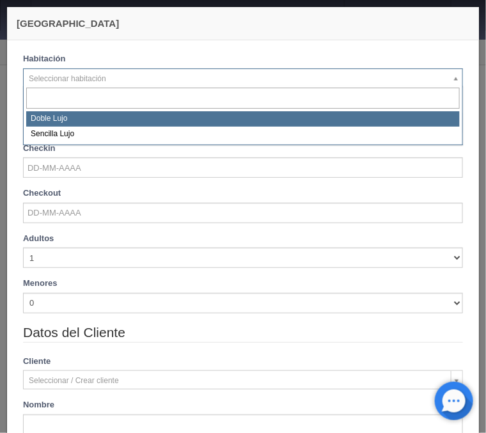
select select "577"
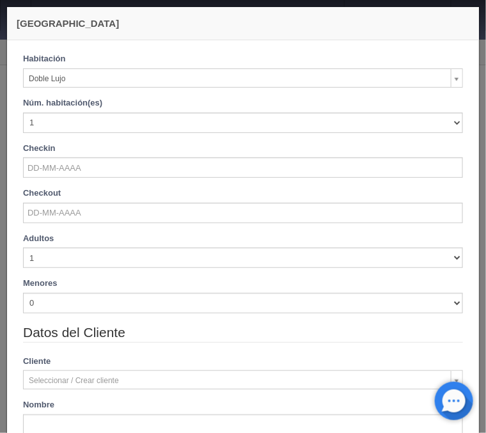
checkbox input "false"
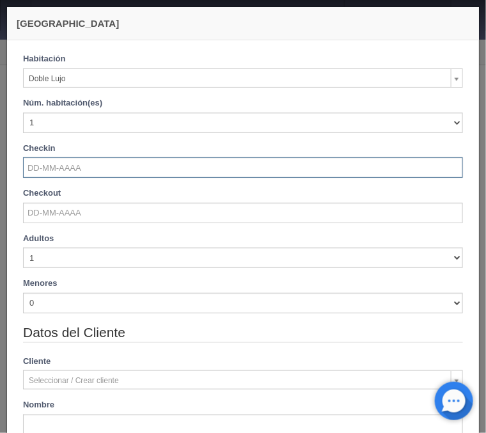
click at [70, 167] on input "text" at bounding box center [243, 167] width 440 height 20
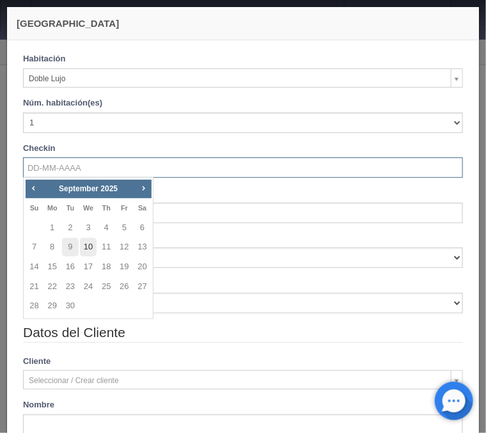
click at [92, 247] on link "10" at bounding box center [88, 247] width 17 height 19
type input "10-09-2025"
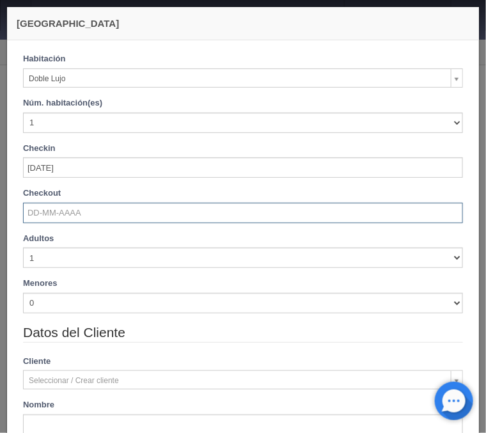
click at [68, 217] on input "text" at bounding box center [243, 213] width 440 height 20
checkbox input "false"
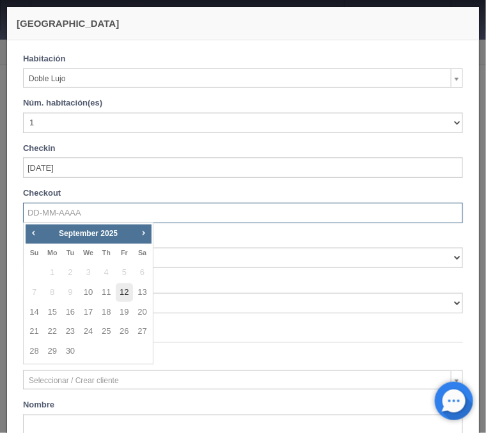
click at [118, 291] on link "12" at bounding box center [124, 292] width 17 height 19
type input "12-09-2025"
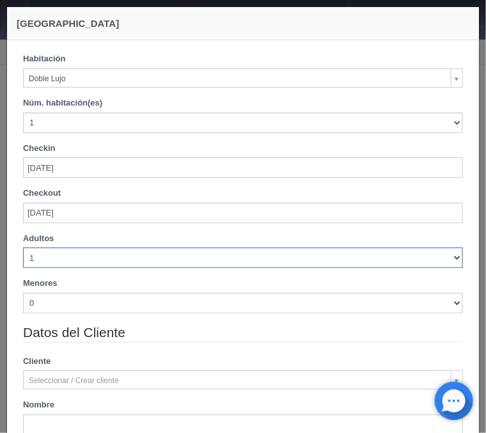
click at [23, 247] on select "1 2 3 4 5 6 7 8 9 10" at bounding box center [243, 257] width 440 height 20
checkbox input "false"
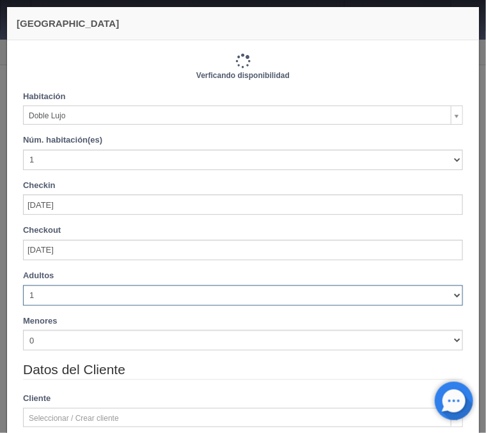
type input "2440.00"
checkbox input "false"
select select "3"
click option "3" at bounding box center [0, 0] width 0 height 0
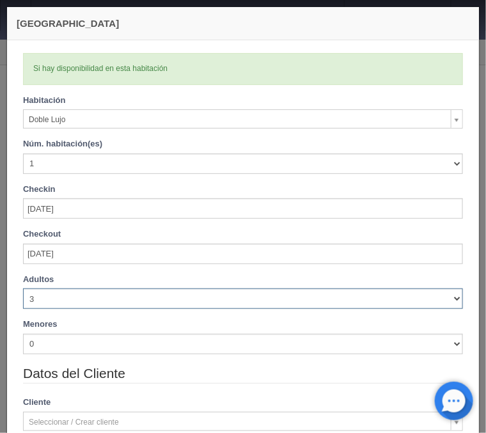
checkbox input "false"
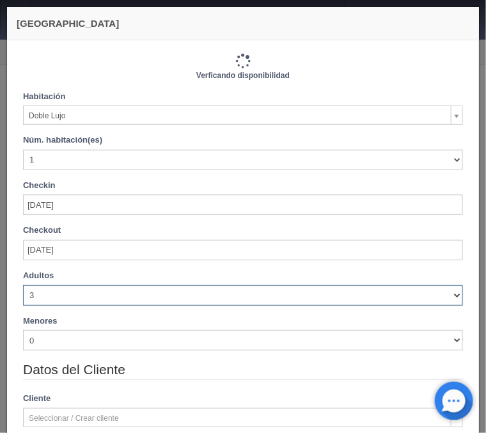
type input "2760.00"
checkbox input "false"
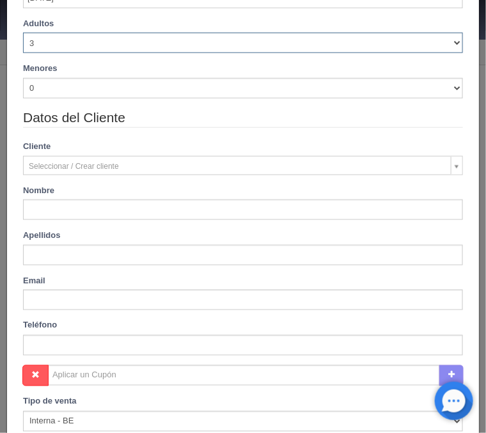
scroll to position [257, 0]
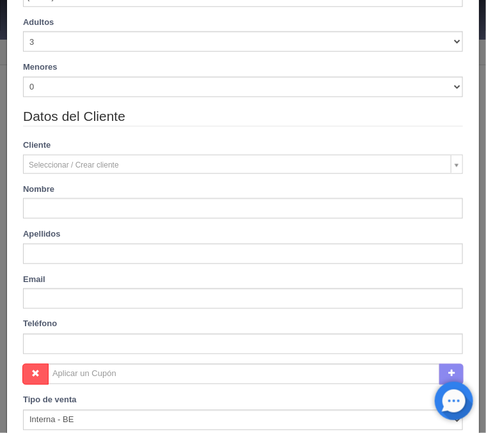
type input "BRAYAN ALEXIS"
type input "MARTINEZ SILLAS"
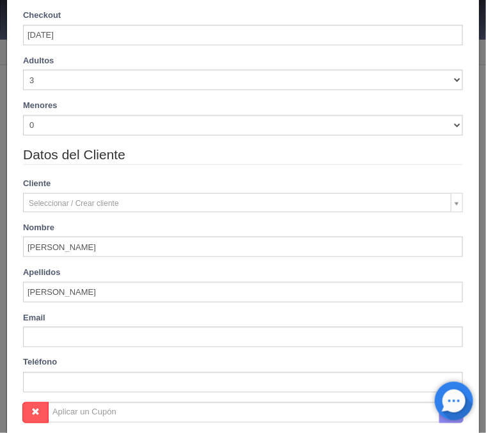
scroll to position [116, 0]
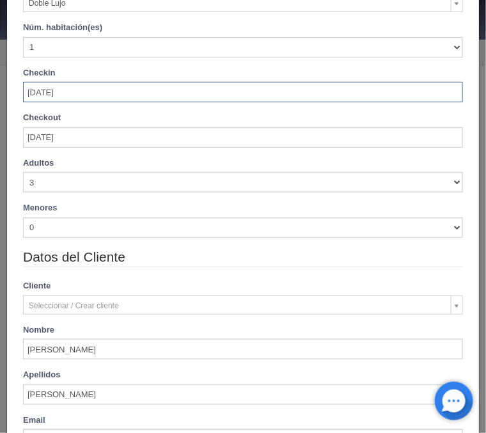
click at [108, 88] on input "10-09-2025" at bounding box center [243, 92] width 440 height 20
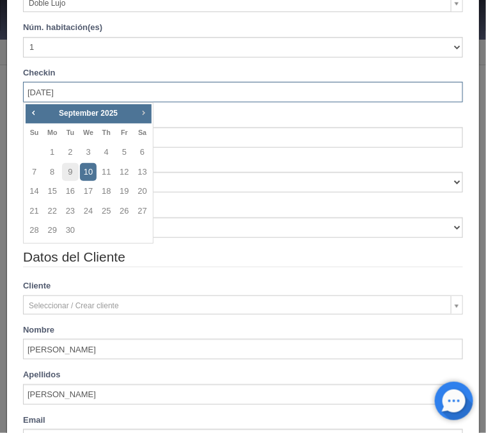
click at [138, 115] on link "Next" at bounding box center [143, 112] width 14 height 14
click at [95, 166] on link "10" at bounding box center [88, 172] width 17 height 19
type input "10-12-2025"
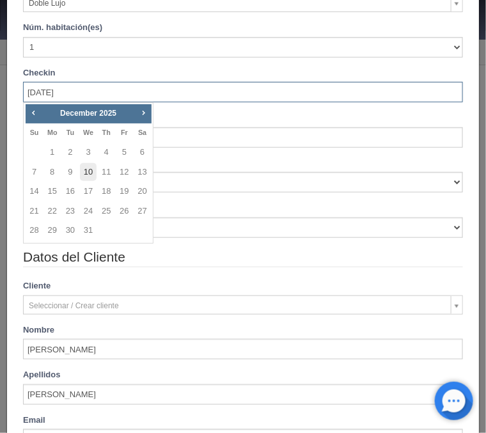
type input "10-12-2025"
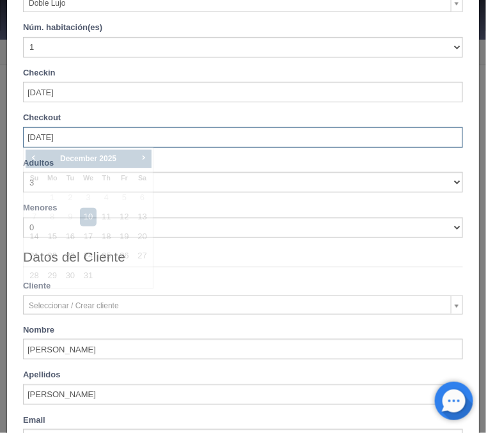
click at [94, 137] on input "10-12-2025" at bounding box center [243, 137] width 440 height 20
checkbox input "false"
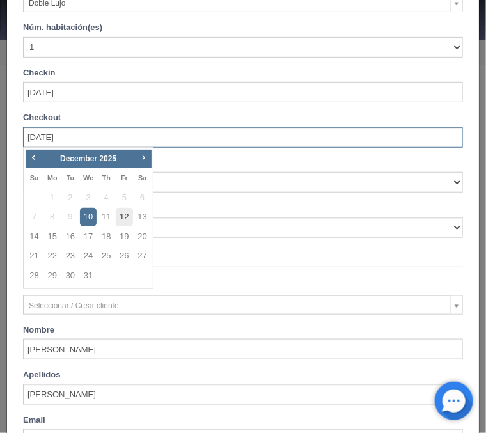
click at [129, 219] on link "12" at bounding box center [124, 217] width 17 height 19
type input "12-12-2025"
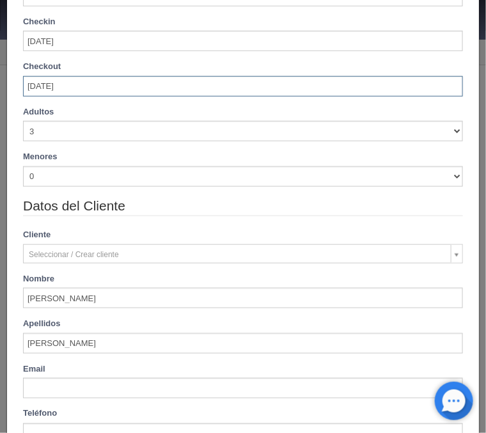
scroll to position [0, 0]
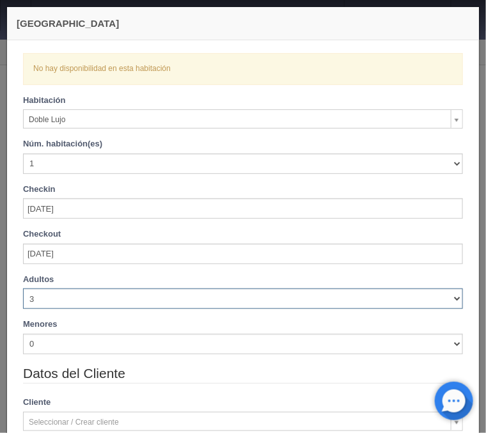
click at [23, 288] on select "1 2 3 4 5 6 7 8 9 10" at bounding box center [243, 298] width 440 height 20
checkbox input "false"
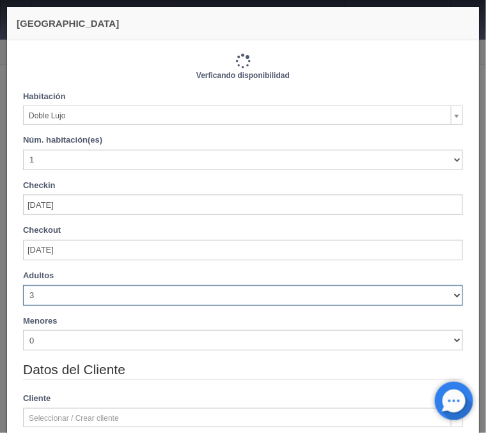
type input "2760.00"
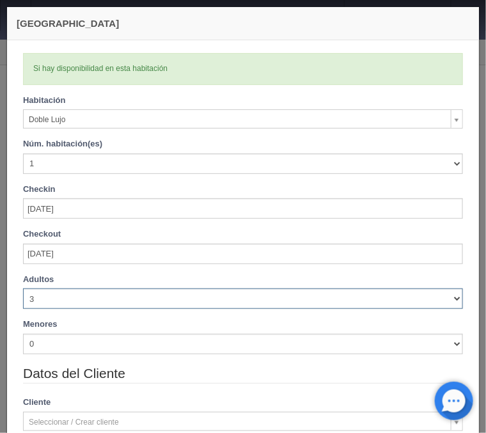
click option "3" at bounding box center [0, 0] width 0 height 0
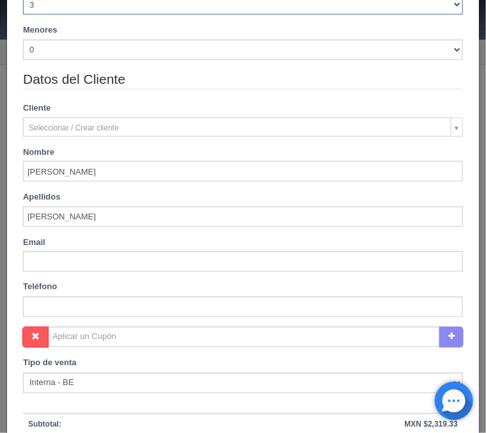
scroll to position [411, 0]
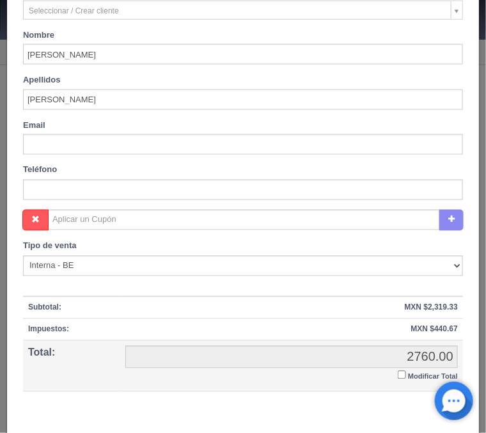
click at [403, 374] on input "Modificar Total" at bounding box center [402, 375] width 8 height 8
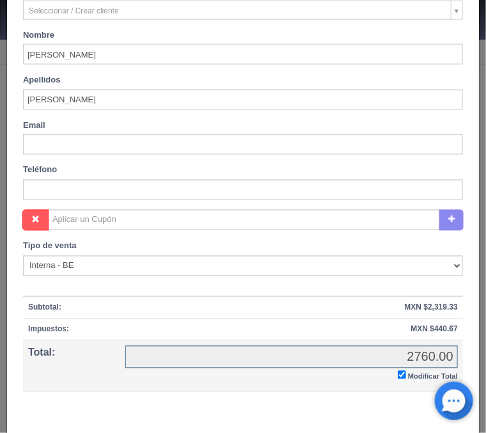
checkbox input "true"
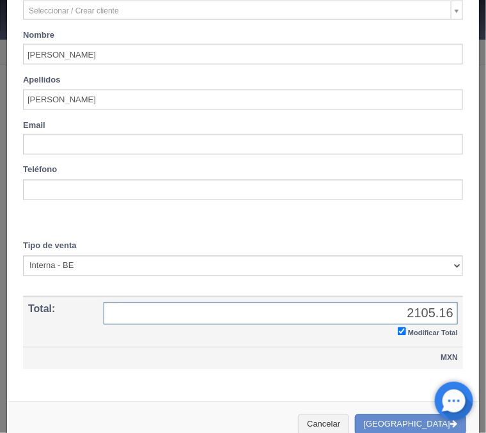
scroll to position [431, 0]
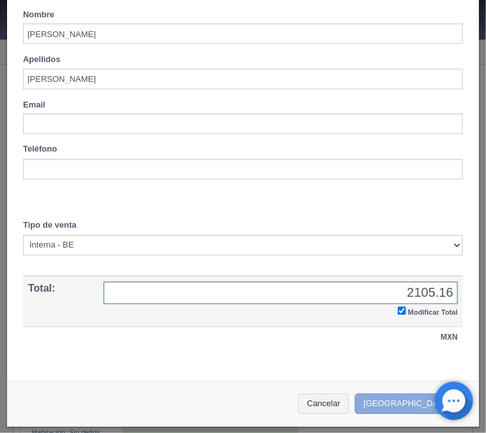
type input "2105.16"
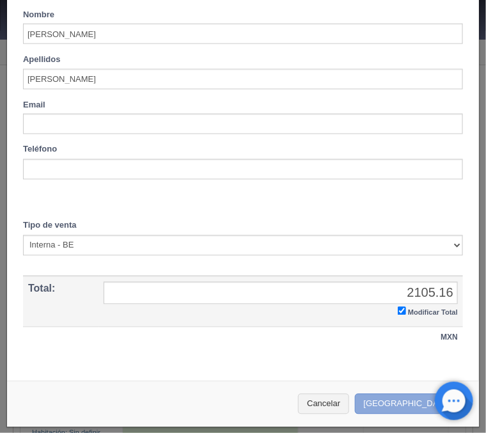
click at [399, 405] on button "[GEOGRAPHIC_DATA]" at bounding box center [410, 404] width 111 height 21
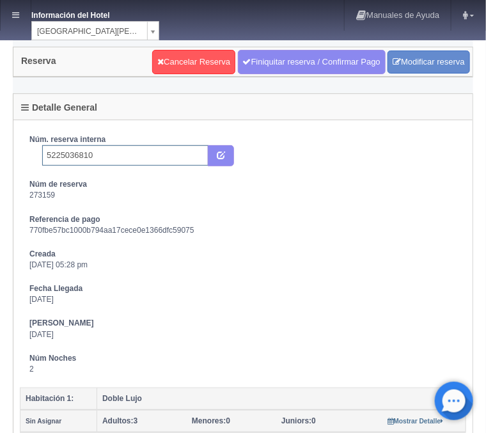
click at [135, 163] on input "5225036810" at bounding box center [125, 155] width 166 height 20
type input "5225036810 Booking"
click at [219, 157] on icon "submit" at bounding box center [221, 154] width 8 height 8
click at [22, 17] on link at bounding box center [16, 15] width 30 height 31
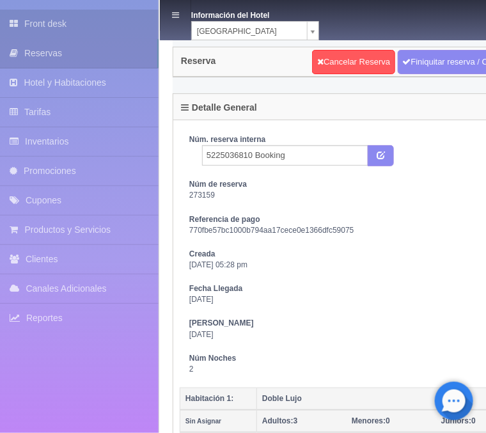
click at [88, 24] on link "Front desk" at bounding box center [79, 24] width 159 height 29
